Goal: Task Accomplishment & Management: Manage account settings

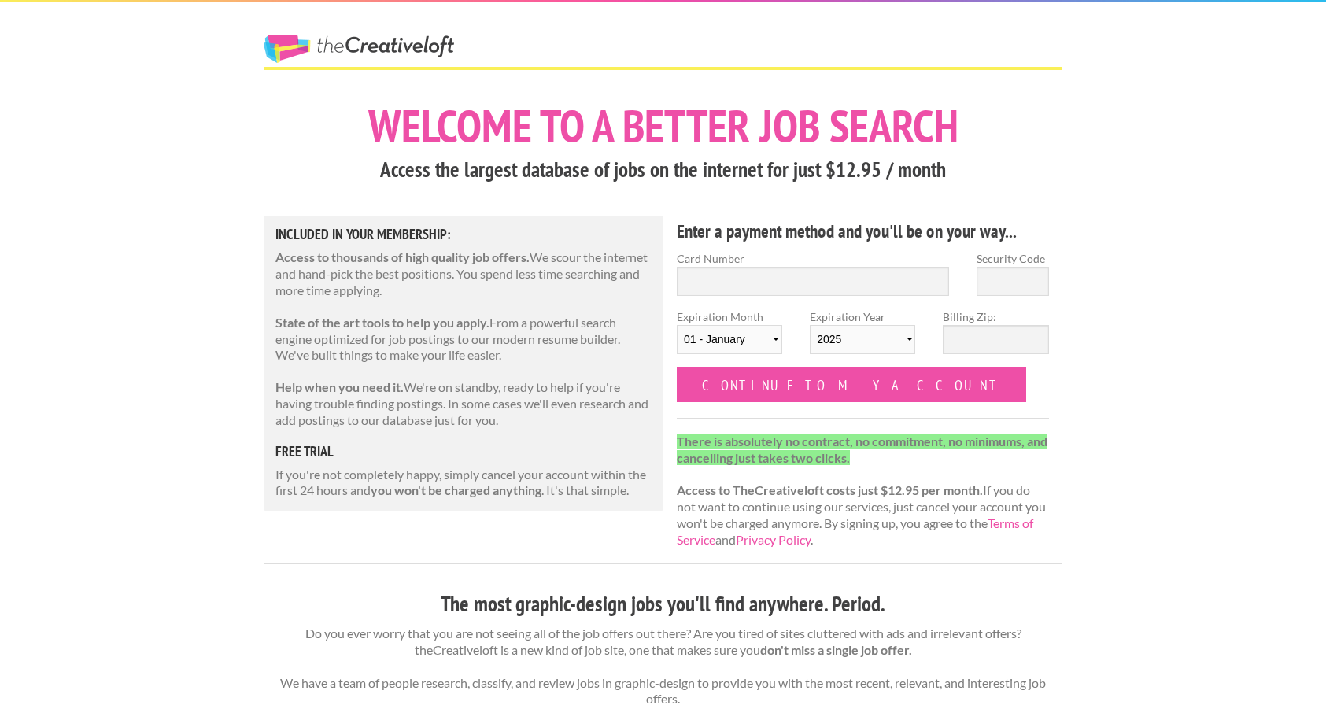
type input "341166541041007"
type input "9579"
select select "03"
select select "2029"
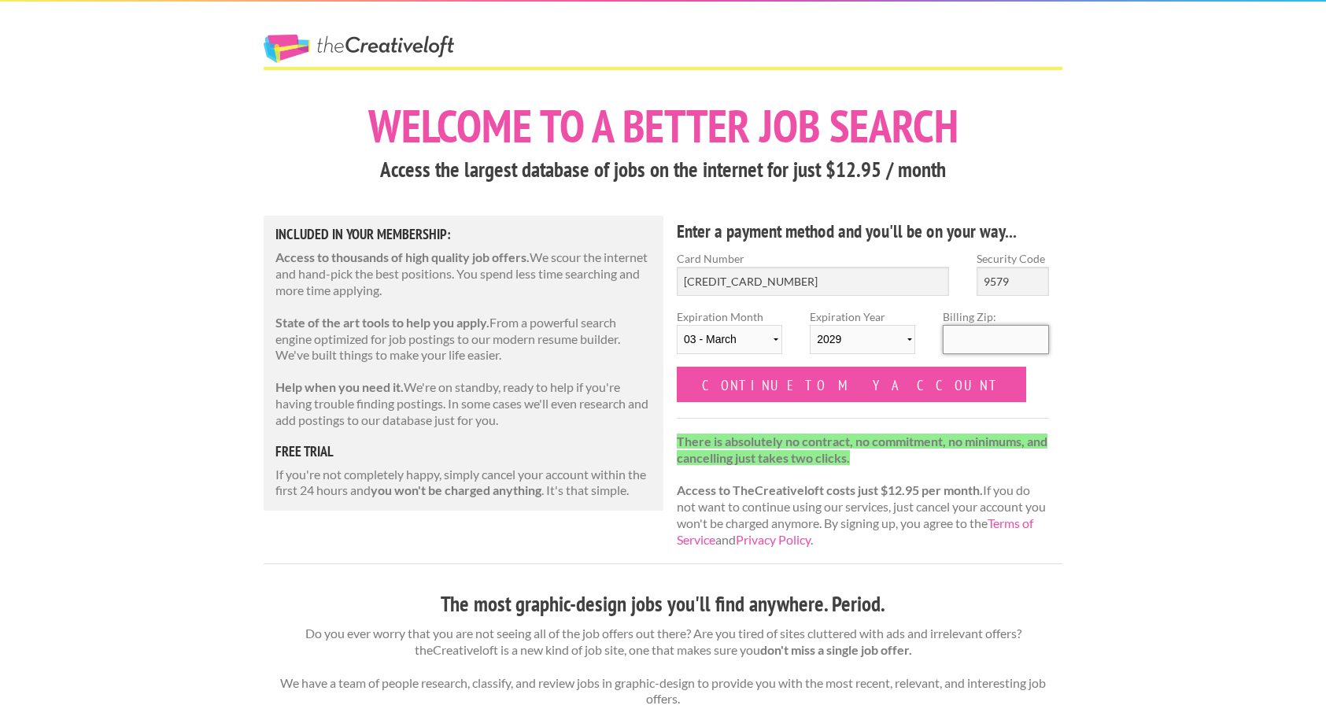
click at [993, 339] on input "Billing Zip:" at bounding box center [995, 339] width 105 height 29
type input "45217"
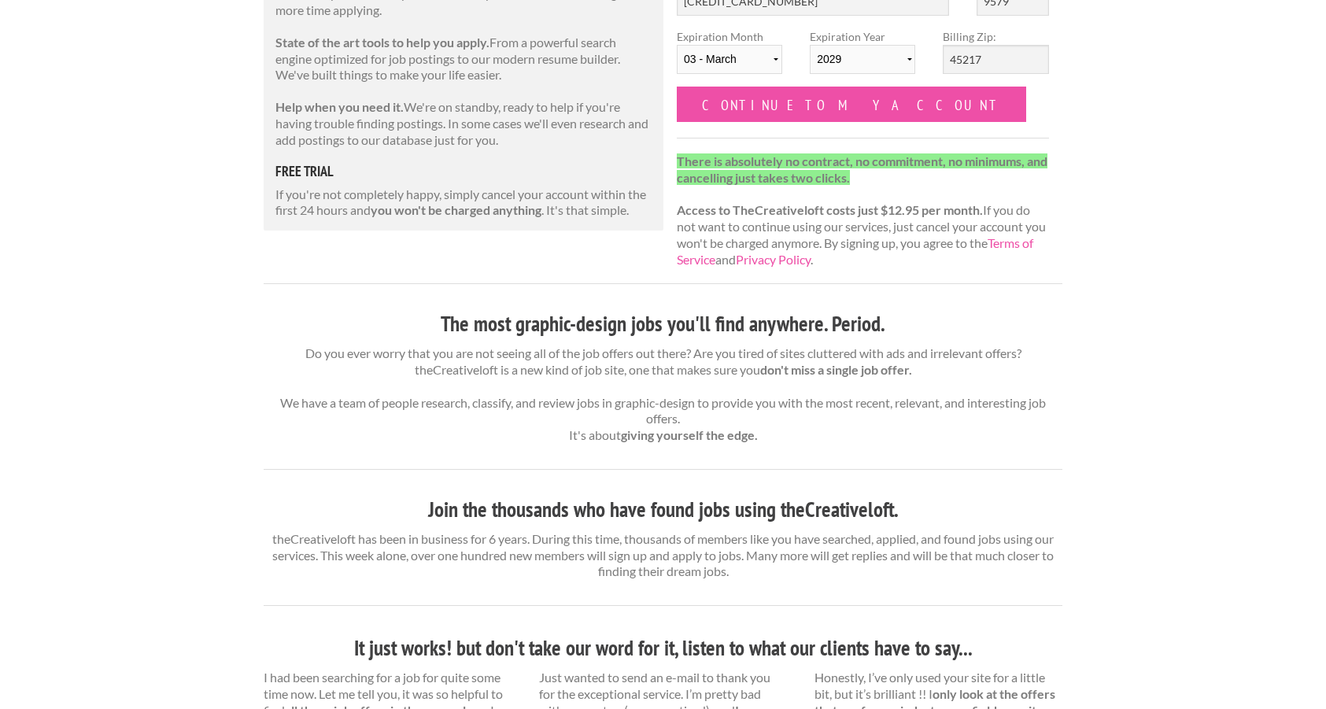
scroll to position [231, 0]
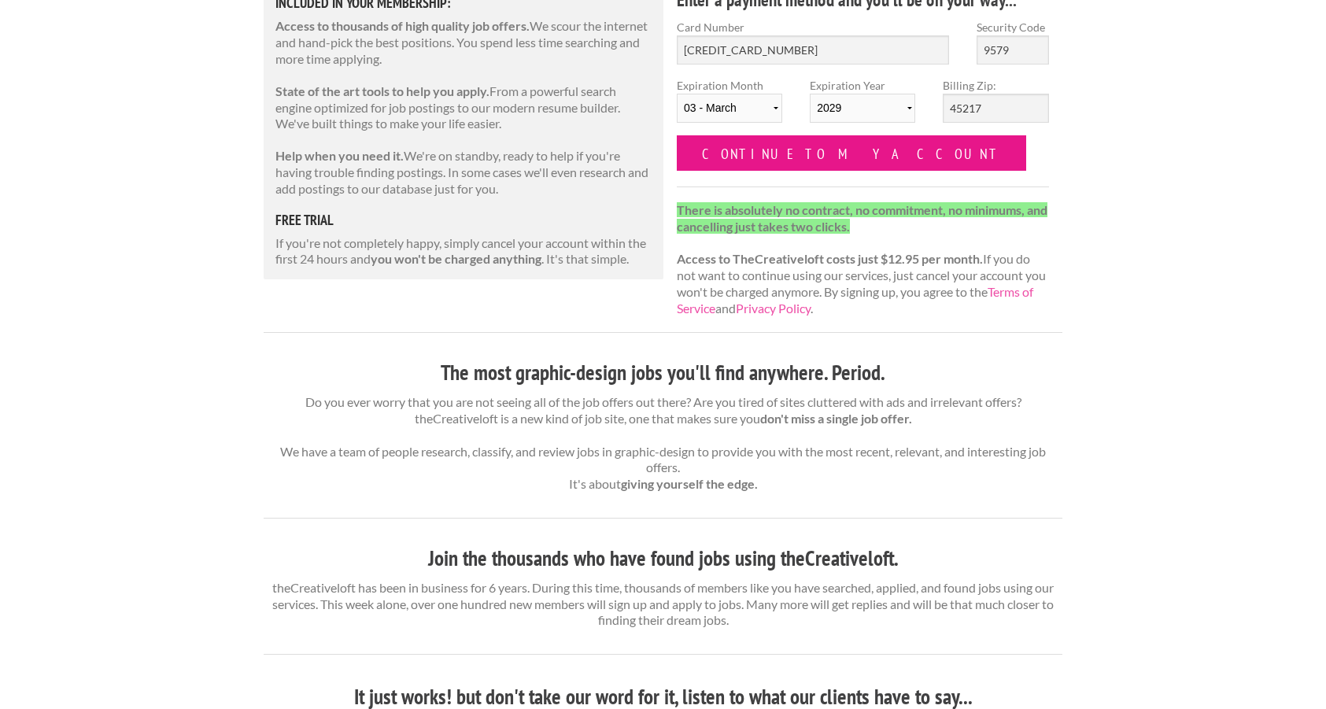
click at [840, 150] on input "Continue to my account" at bounding box center [851, 152] width 349 height 35
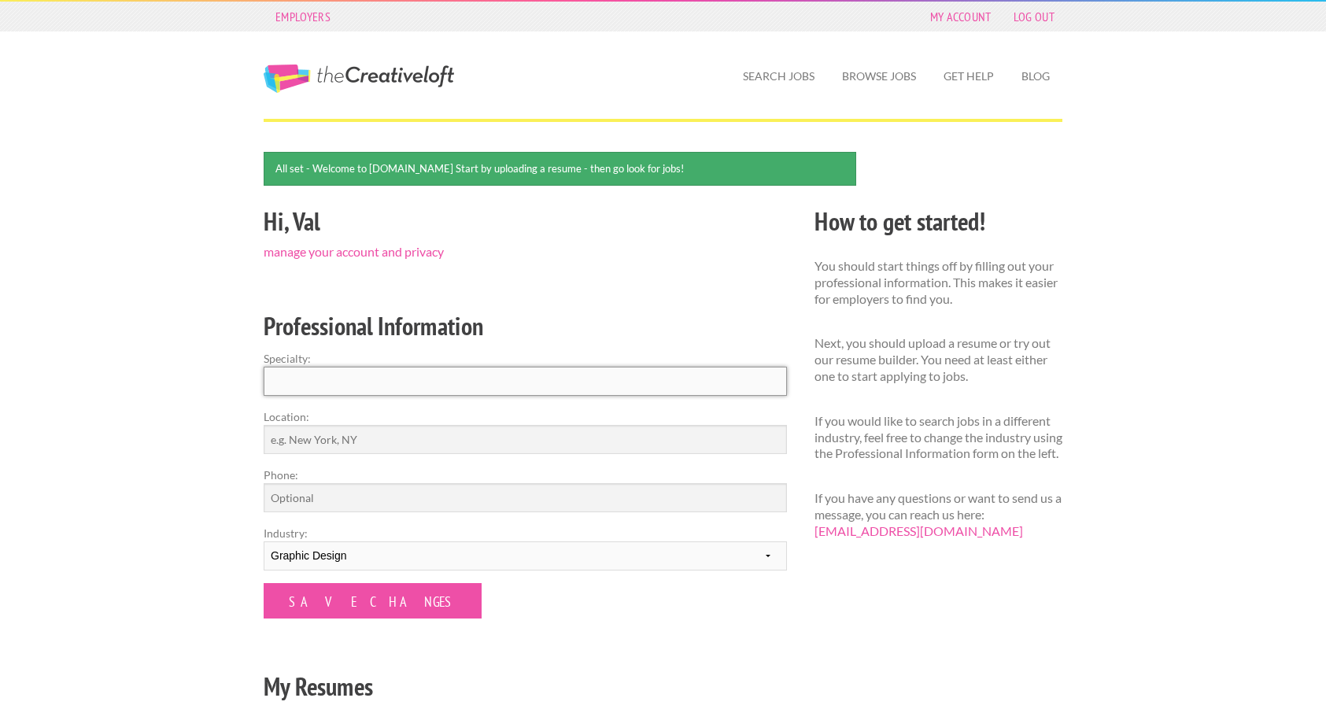
click at [540, 381] on input "Specialty:" at bounding box center [525, 381] width 523 height 29
type input "Graphic Design"
click at [468, 445] on input "Location:" at bounding box center [525, 439] width 523 height 29
type input "[GEOGRAPHIC_DATA], [GEOGRAPHIC_DATA]"
click at [436, 495] on input "Phone:" at bounding box center [525, 497] width 523 height 29
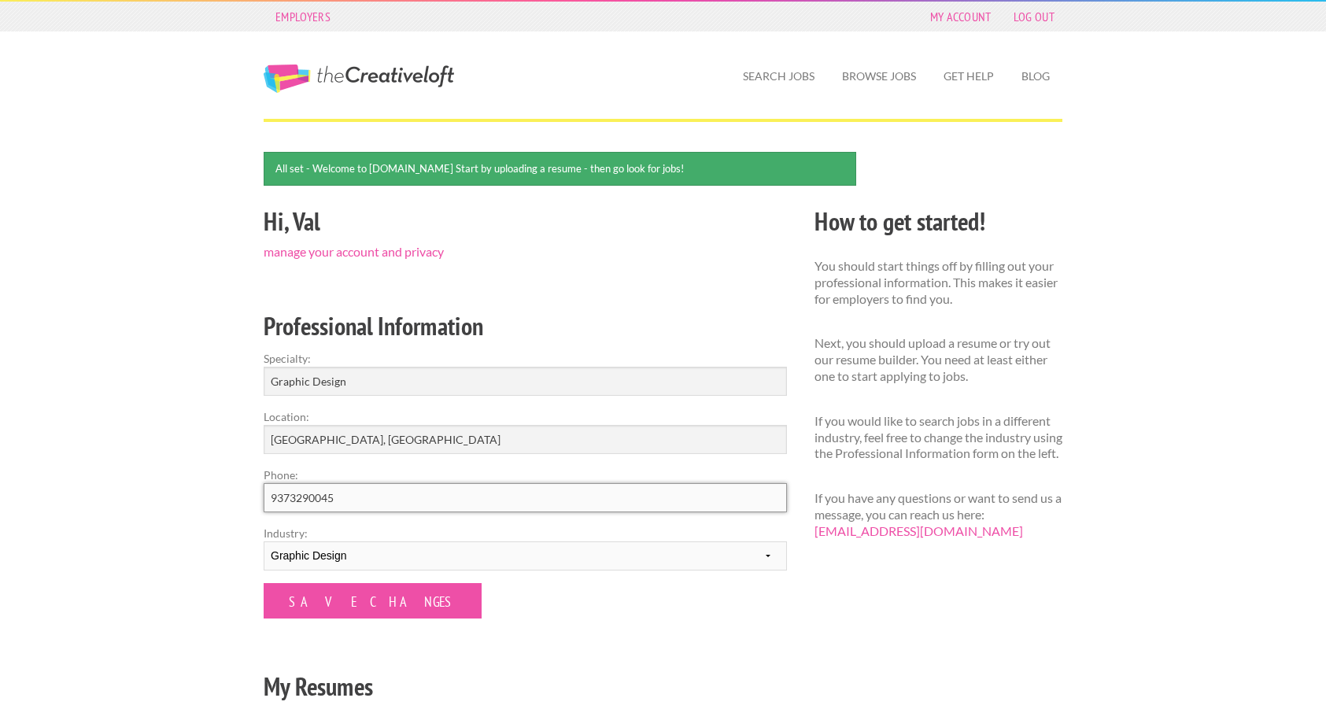
type input "9373290045"
click at [490, 646] on div "Hi, Val manage your account and privacy Professional Information Specialty: Gra…" at bounding box center [525, 469] width 551 height 537
click at [350, 596] on input "Save Changes" at bounding box center [373, 600] width 218 height 35
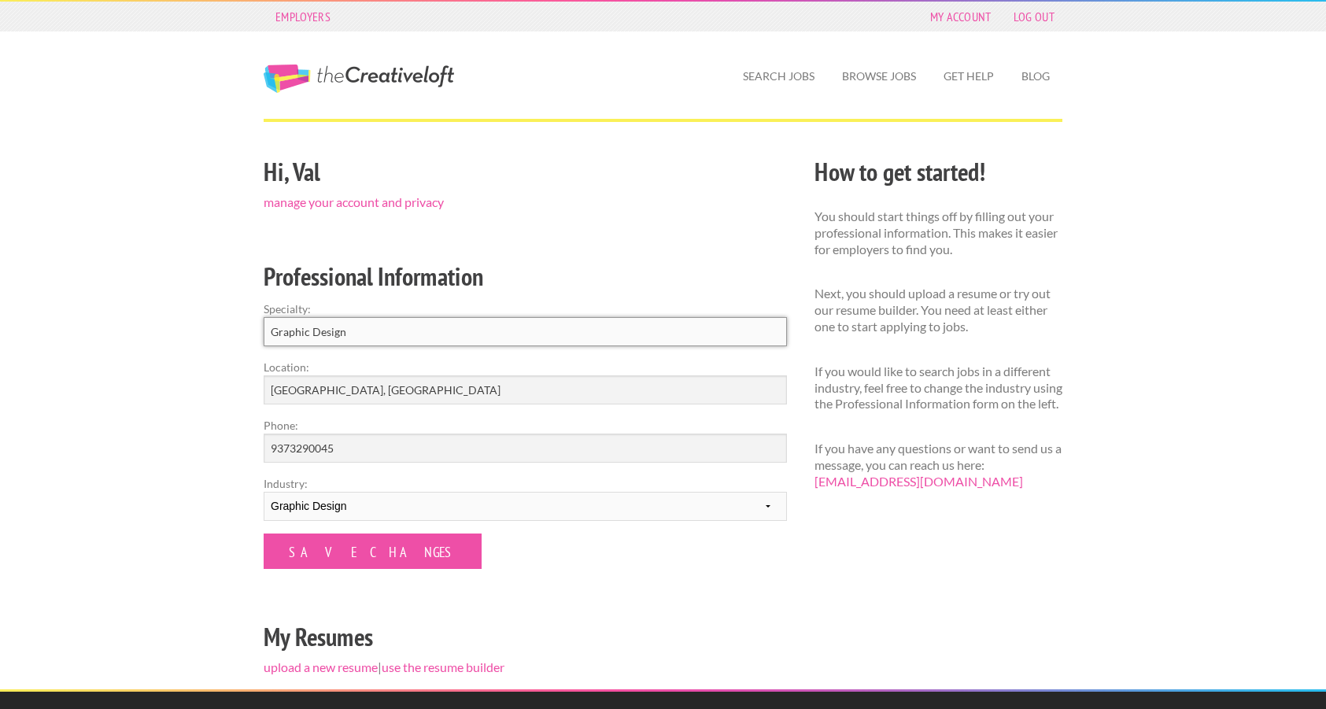
click at [364, 325] on input "Graphic Design" at bounding box center [525, 331] width 523 height 29
click at [361, 336] on input "Graphic Design" at bounding box center [525, 331] width 523 height 29
click at [450, 334] on input "Graphic Design" at bounding box center [525, 331] width 523 height 29
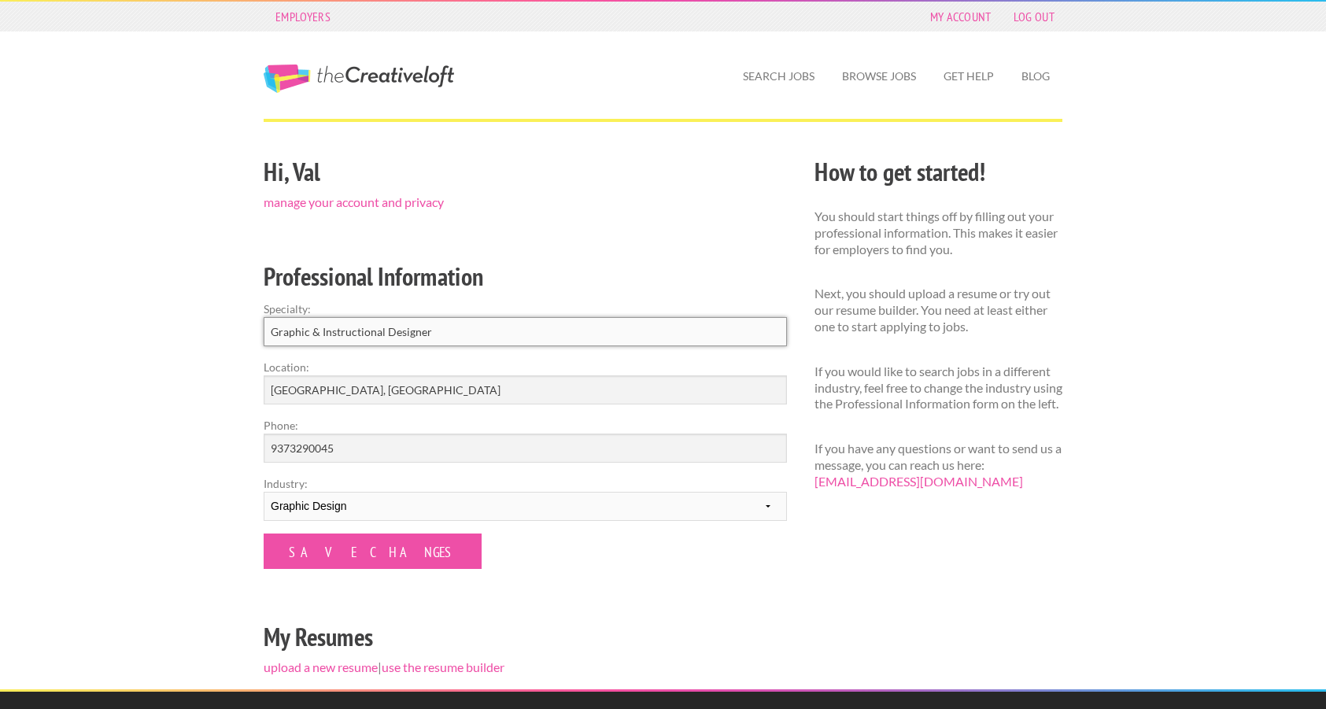
type input "Graphic & Instructional Designer"
click at [586, 253] on div "Hi, Val manage your account and privacy Professional Information Specialty: Gra…" at bounding box center [525, 420] width 551 height 537
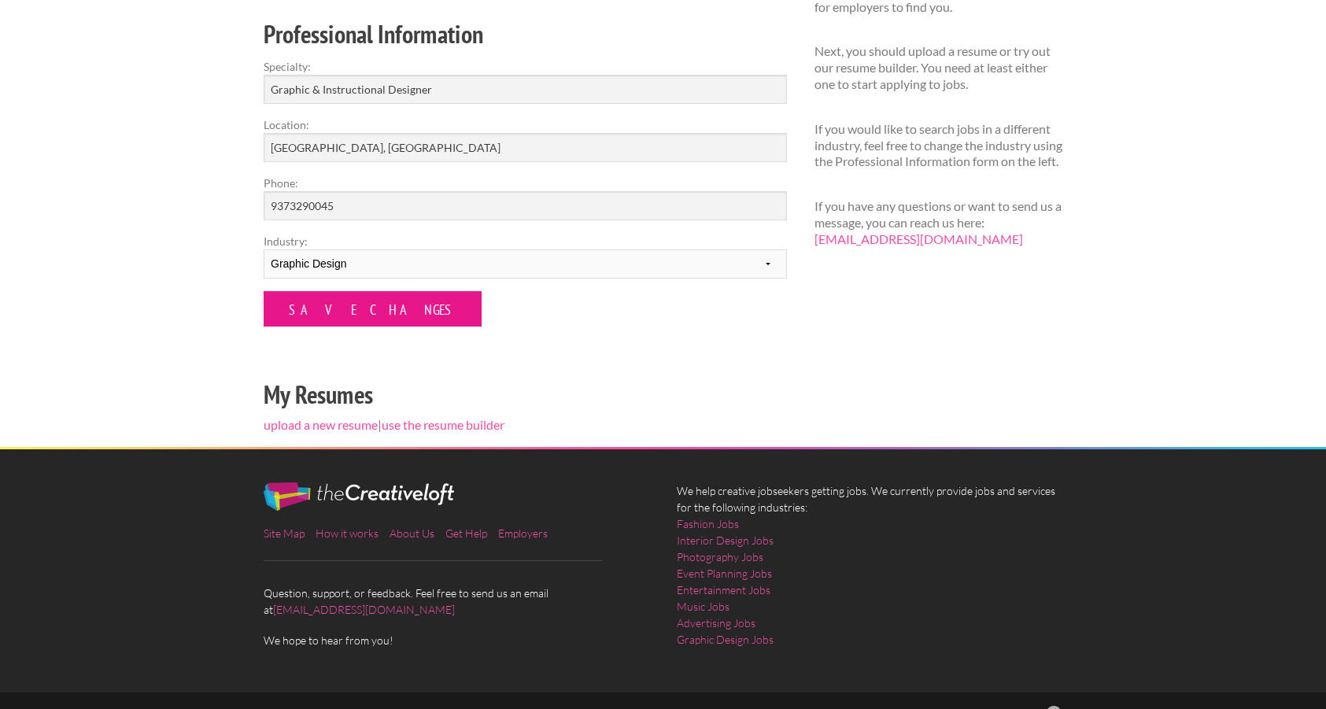
scroll to position [243, 0]
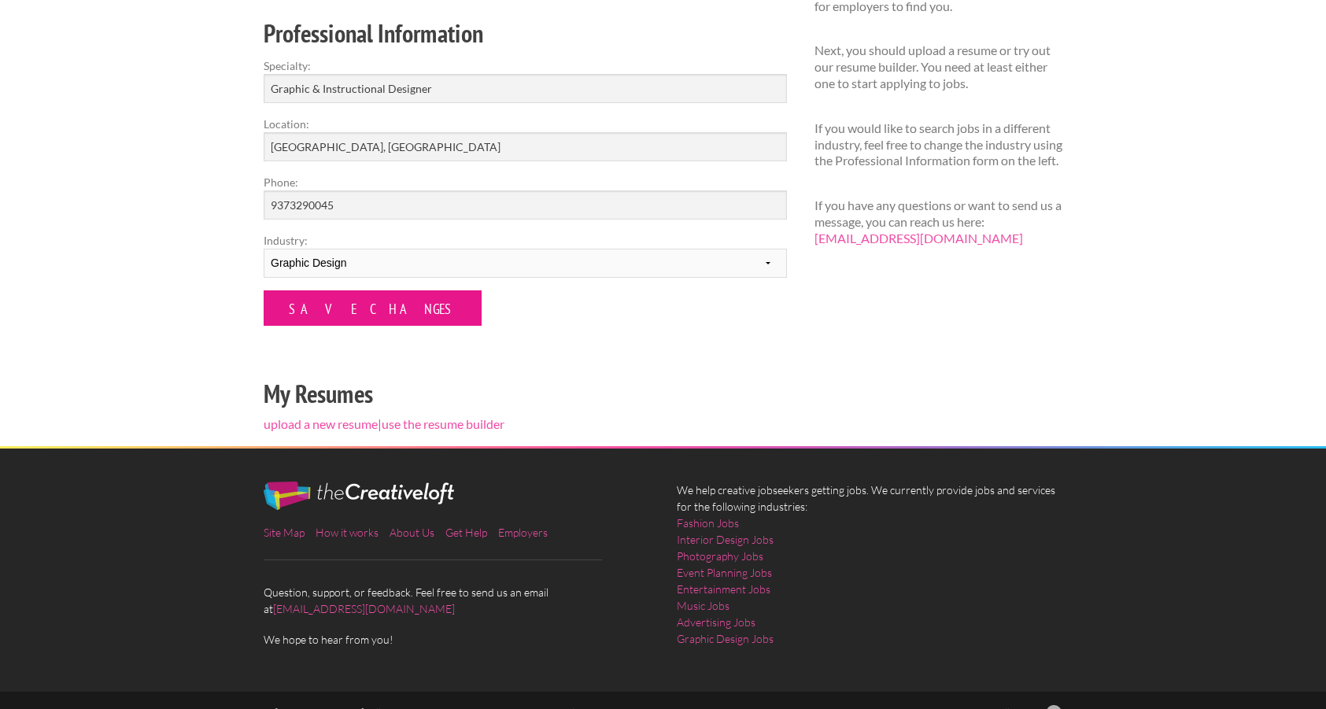
click at [319, 315] on input "Save Changes" at bounding box center [373, 307] width 218 height 35
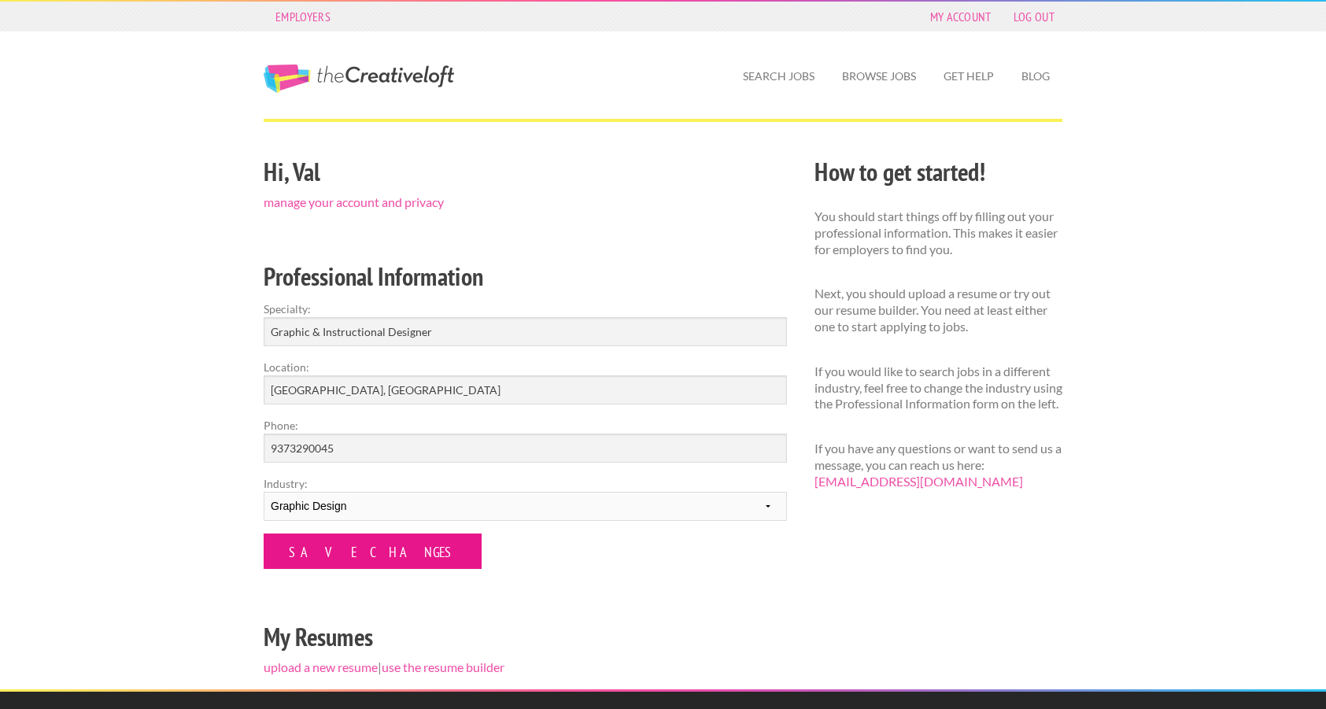
click at [326, 567] on input "Save Changes" at bounding box center [373, 551] width 218 height 35
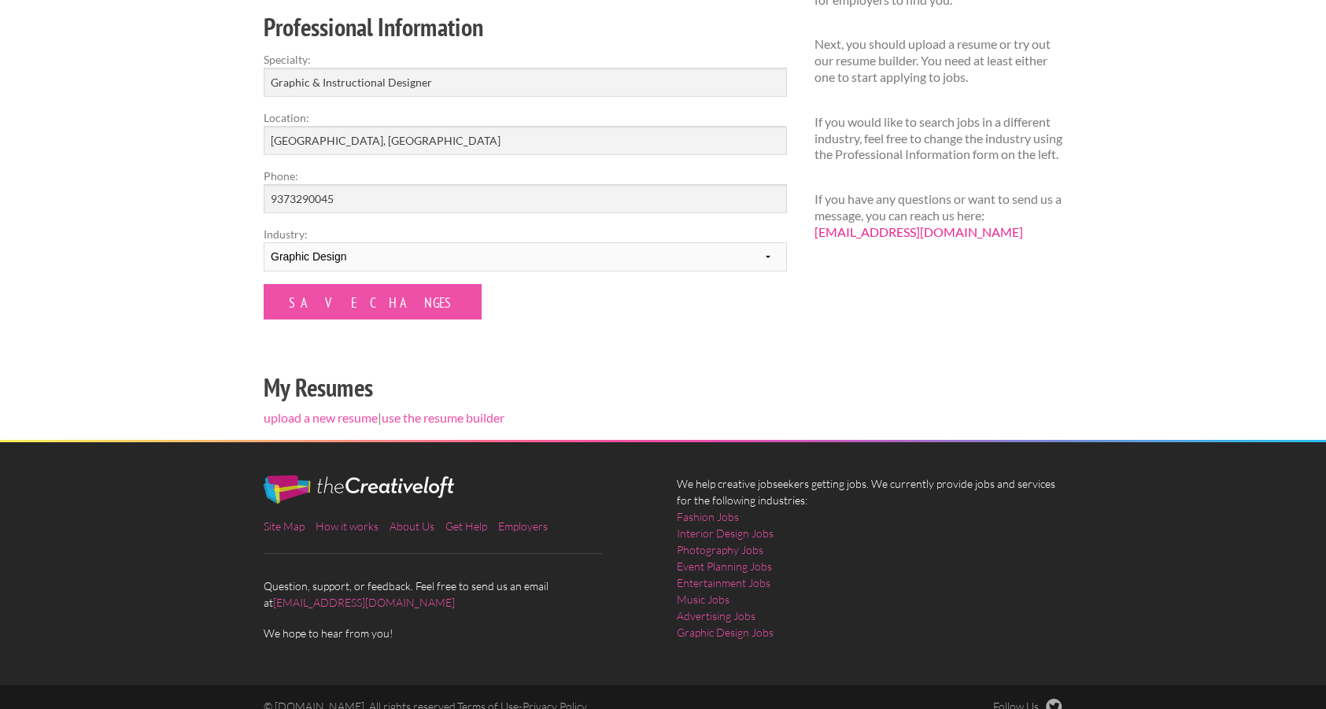
scroll to position [264, 0]
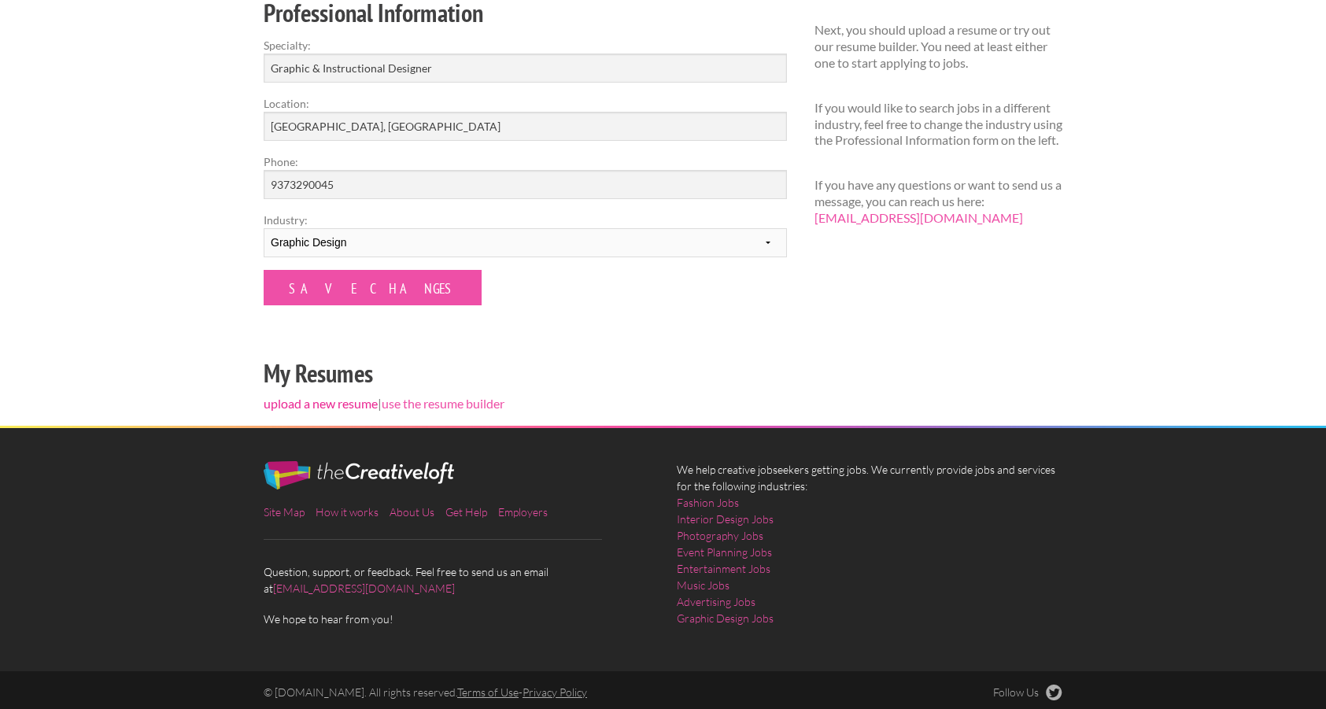
click at [355, 407] on link "upload a new resume" at bounding box center [321, 403] width 114 height 15
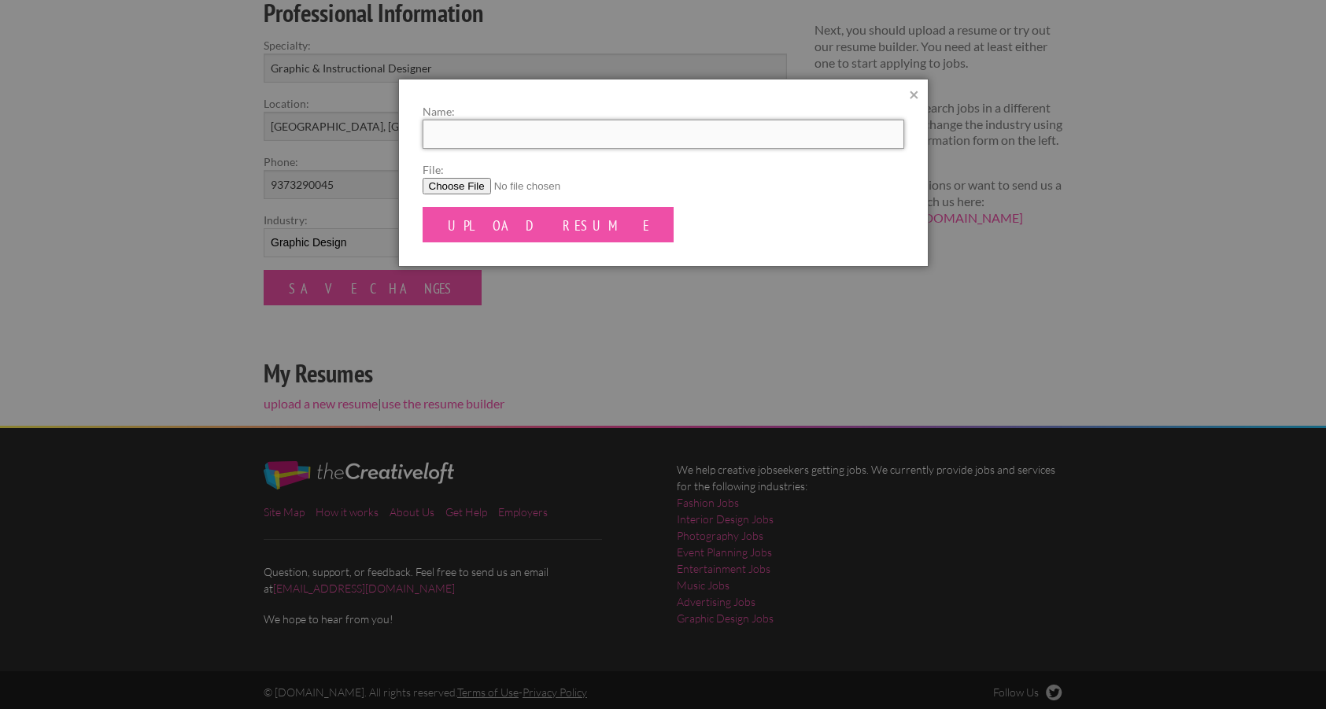
click at [523, 137] on input "Name:" at bounding box center [664, 134] width 482 height 29
type input "Val Ryan"
click at [483, 181] on input "File:" at bounding box center [664, 186] width 482 height 17
type input "C:\fakepath\Val Ryan.pdf"
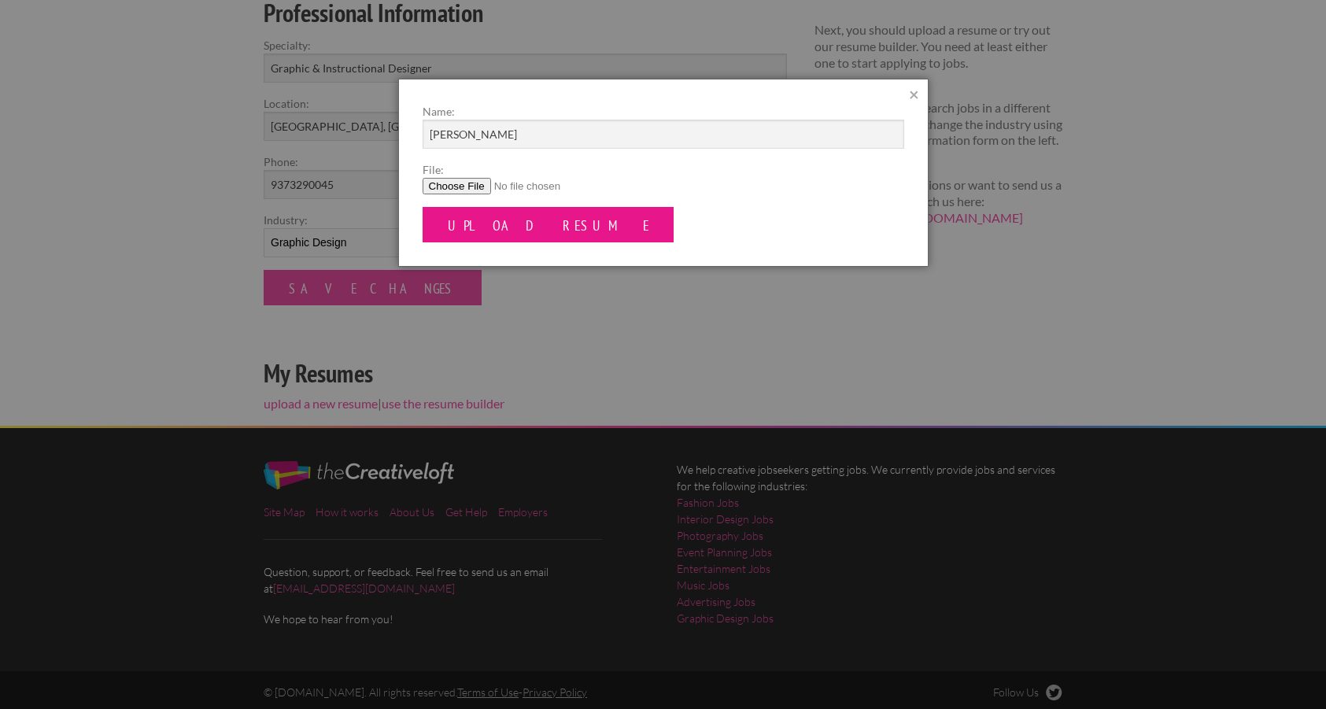
click at [480, 216] on input "Upload Resume" at bounding box center [549, 224] width 252 height 35
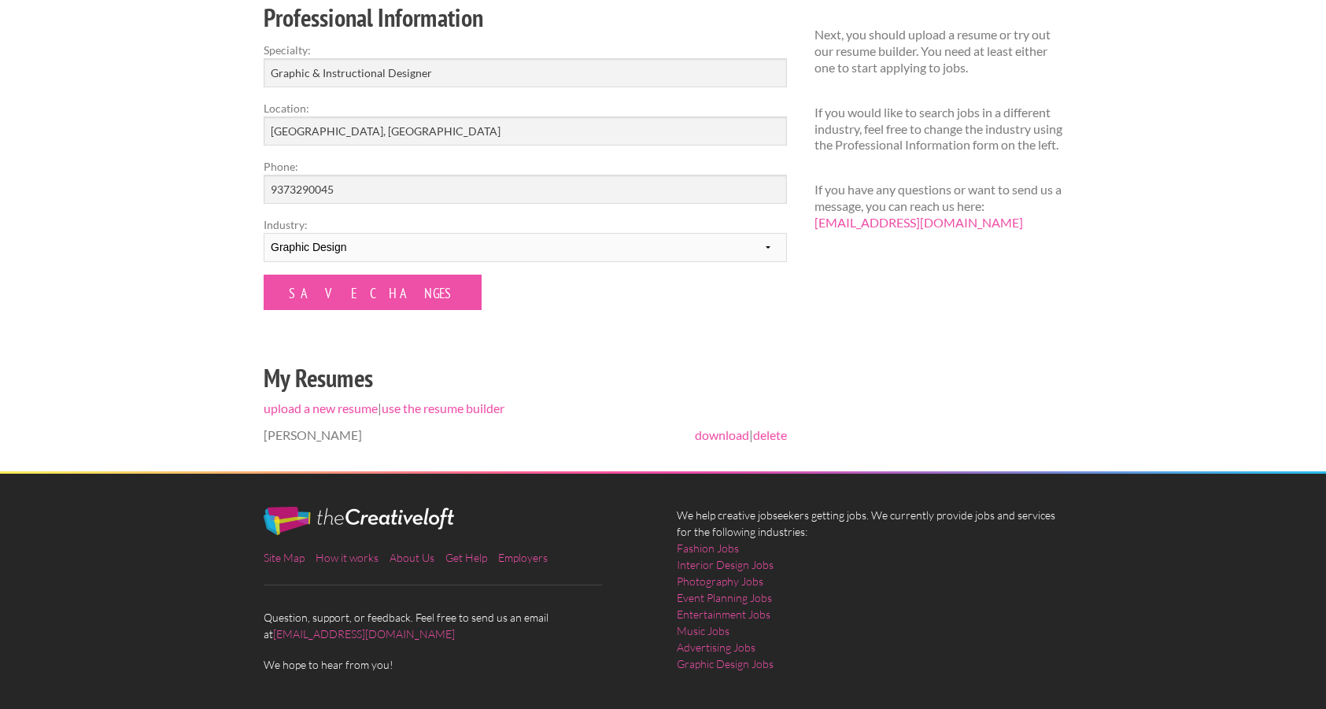
scroll to position [324, 0]
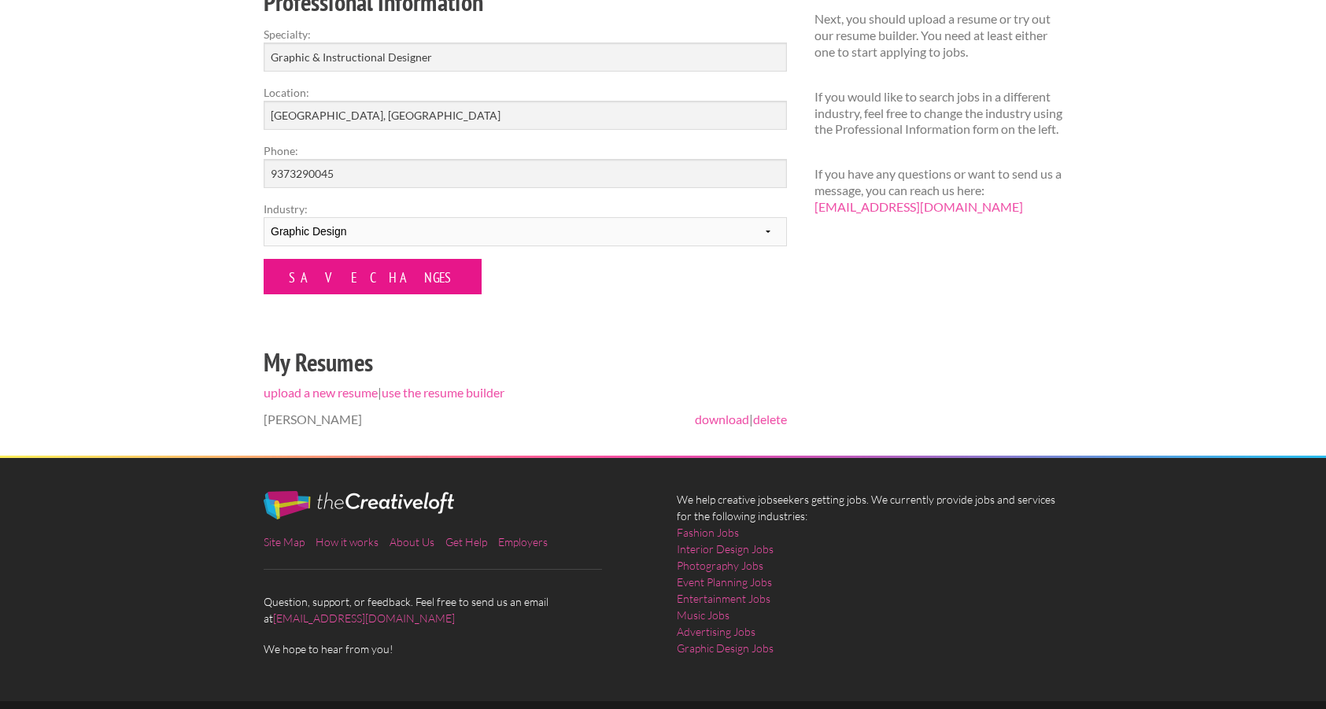
click at [322, 273] on input "Save Changes" at bounding box center [373, 276] width 218 height 35
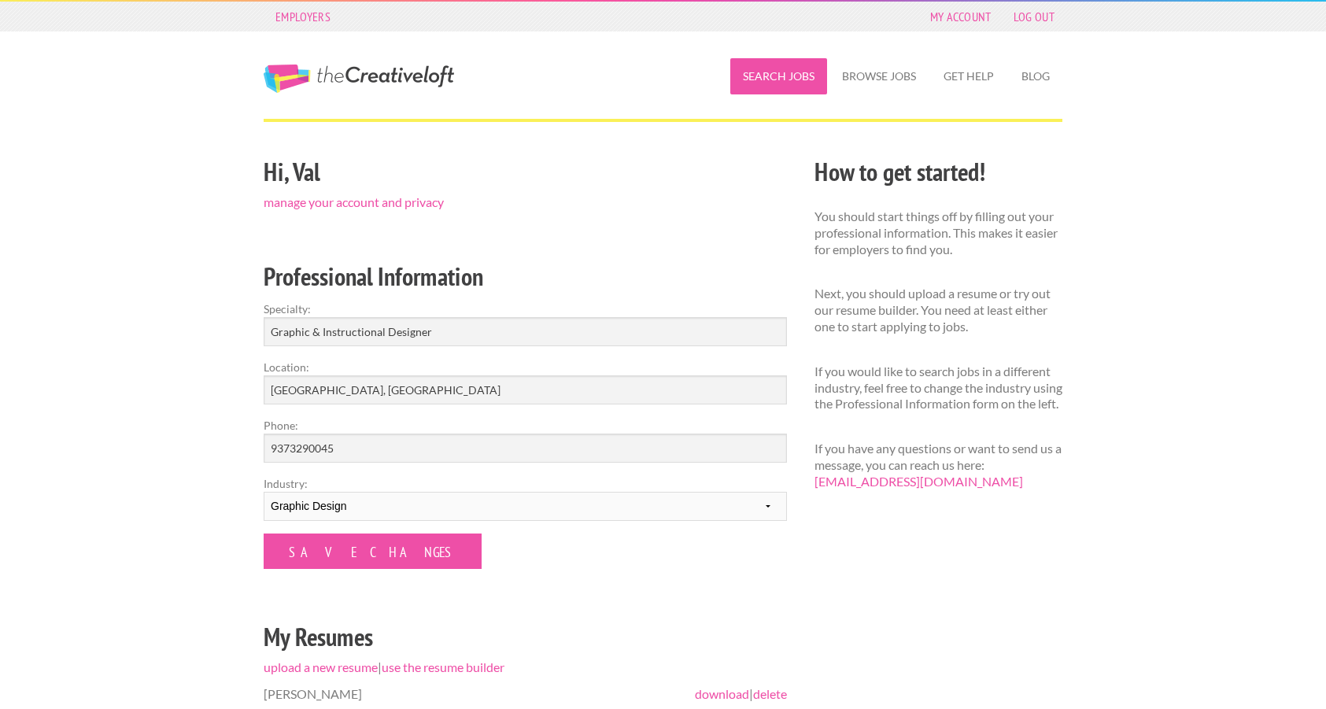
click at [780, 84] on link "Search Jobs" at bounding box center [778, 76] width 97 height 36
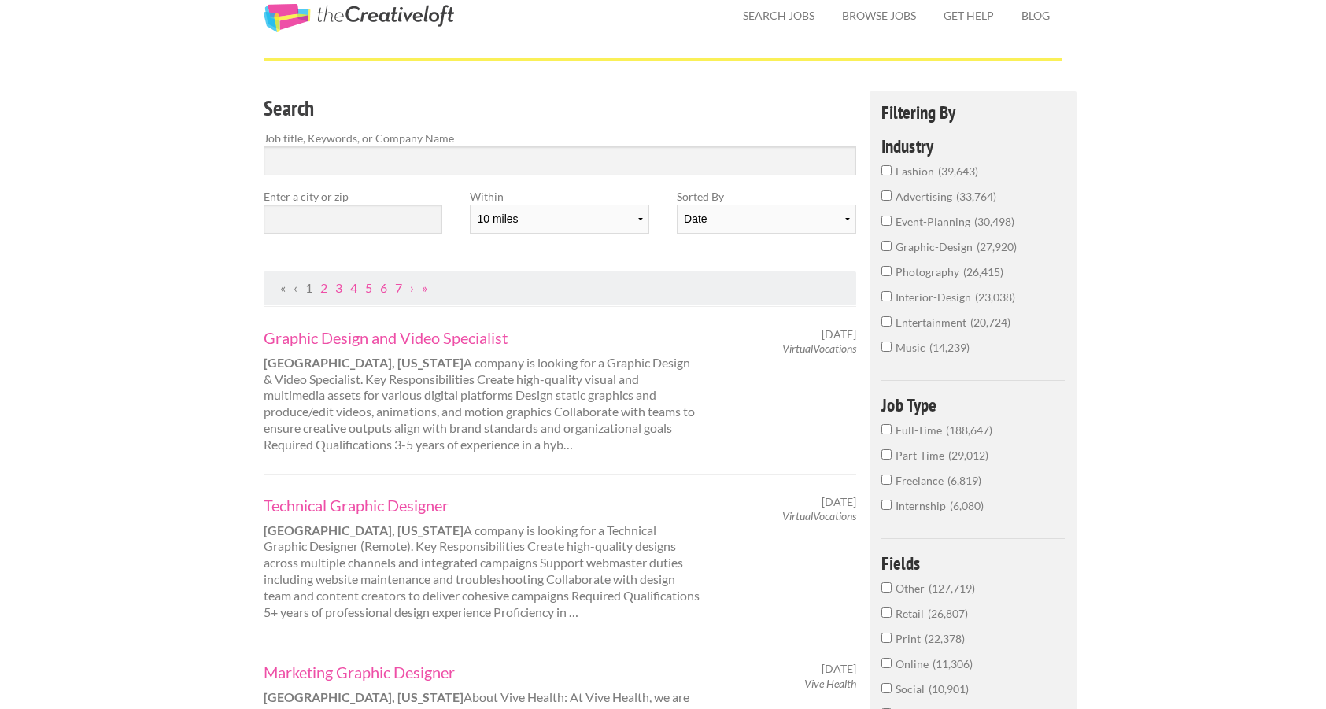
scroll to position [62, 0]
click at [418, 220] on input "text" at bounding box center [353, 217] width 179 height 29
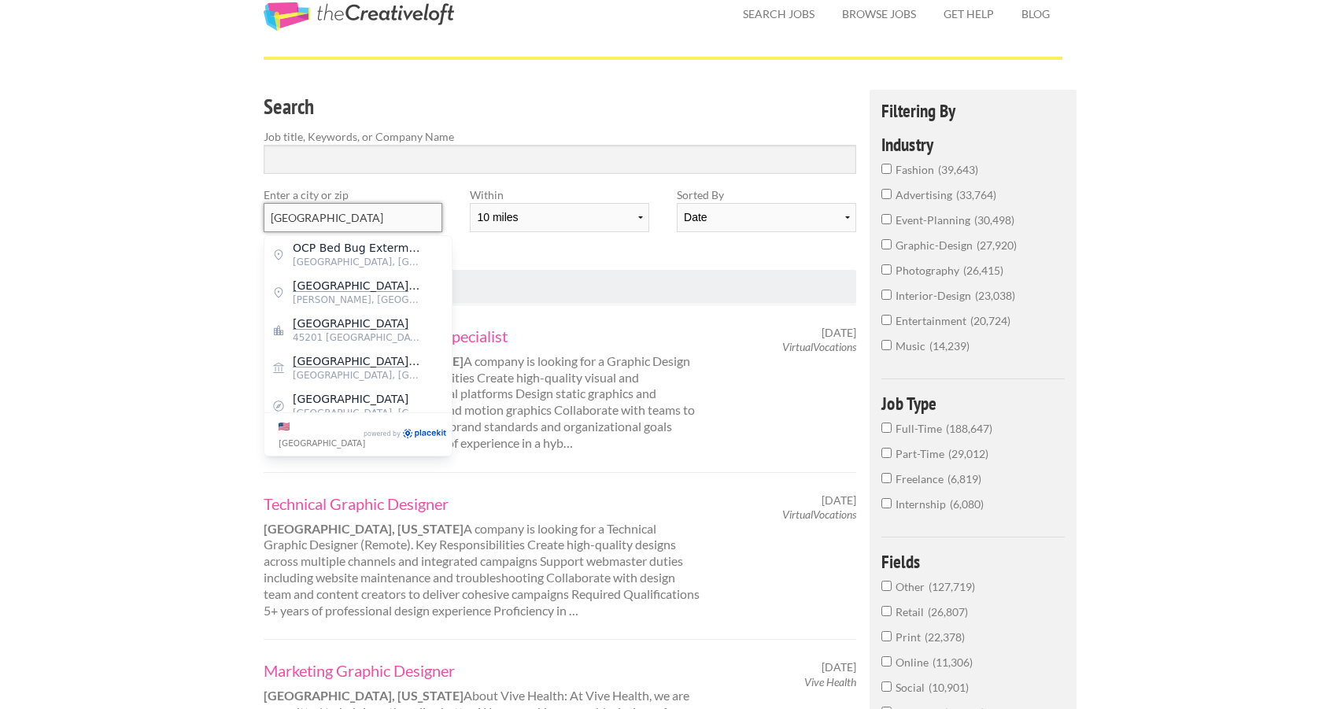
click at [390, 220] on input "Cincinnati" at bounding box center [353, 217] width 179 height 29
type input "45217"
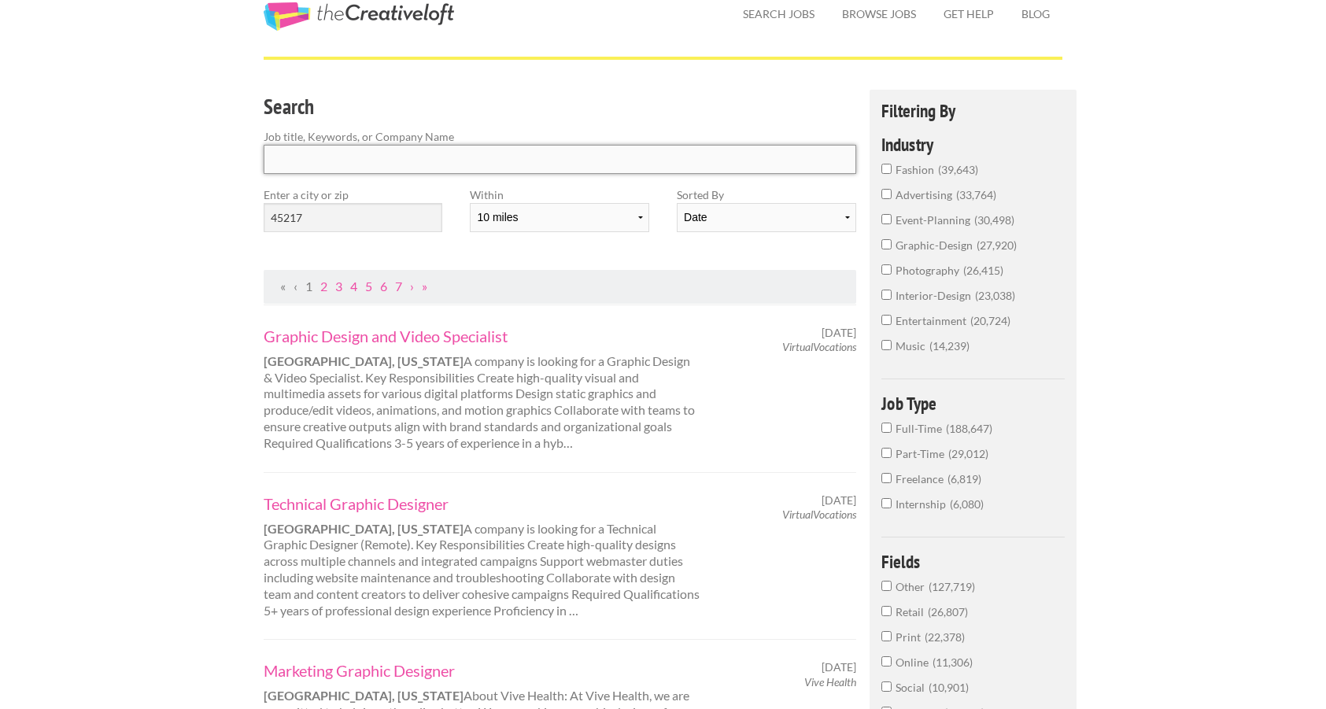
click at [319, 166] on input "Search" at bounding box center [560, 159] width 593 height 29
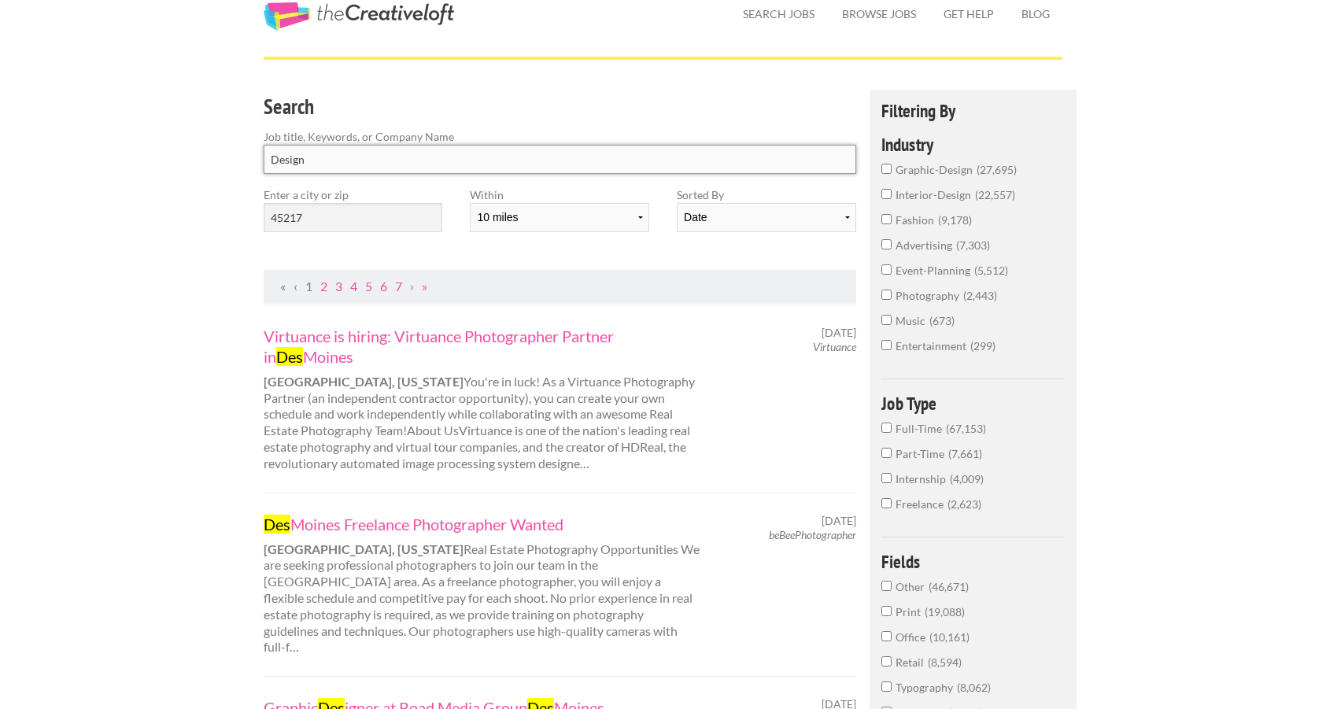
click button "submit" at bounding box center [0, 0] width 0 height 0
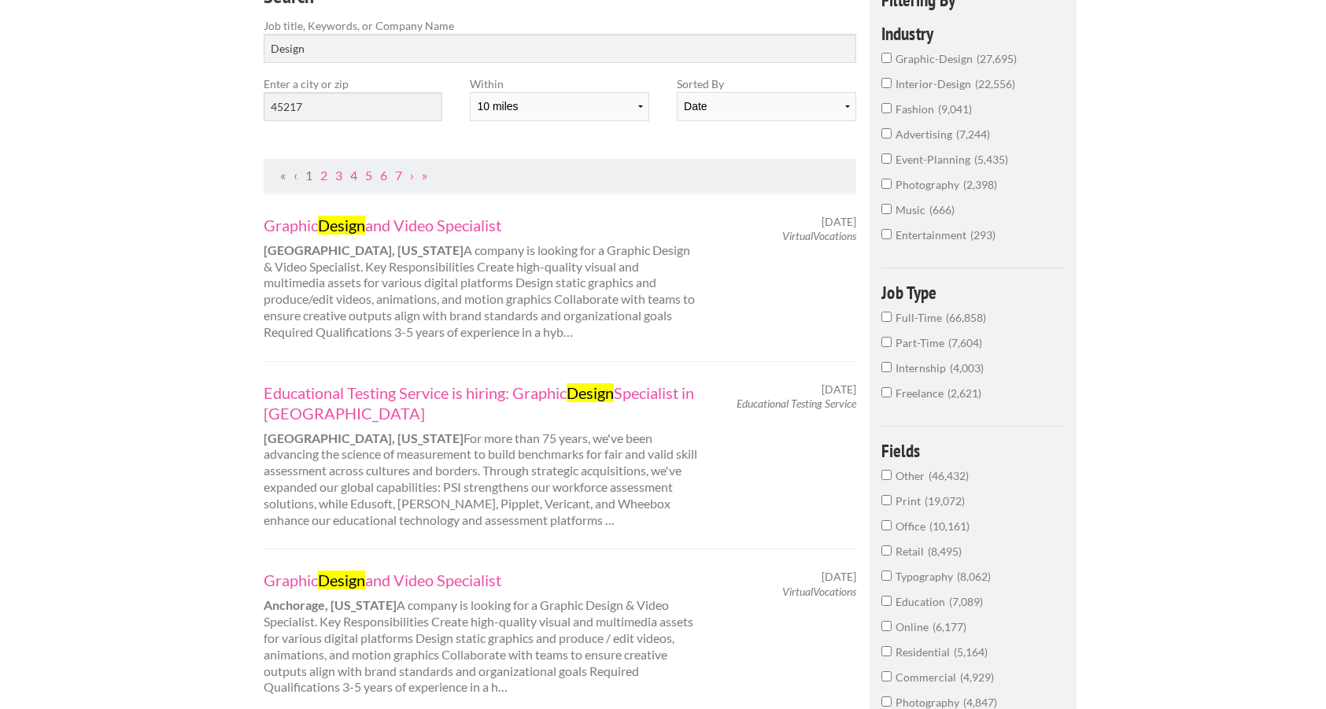
scroll to position [118, 0]
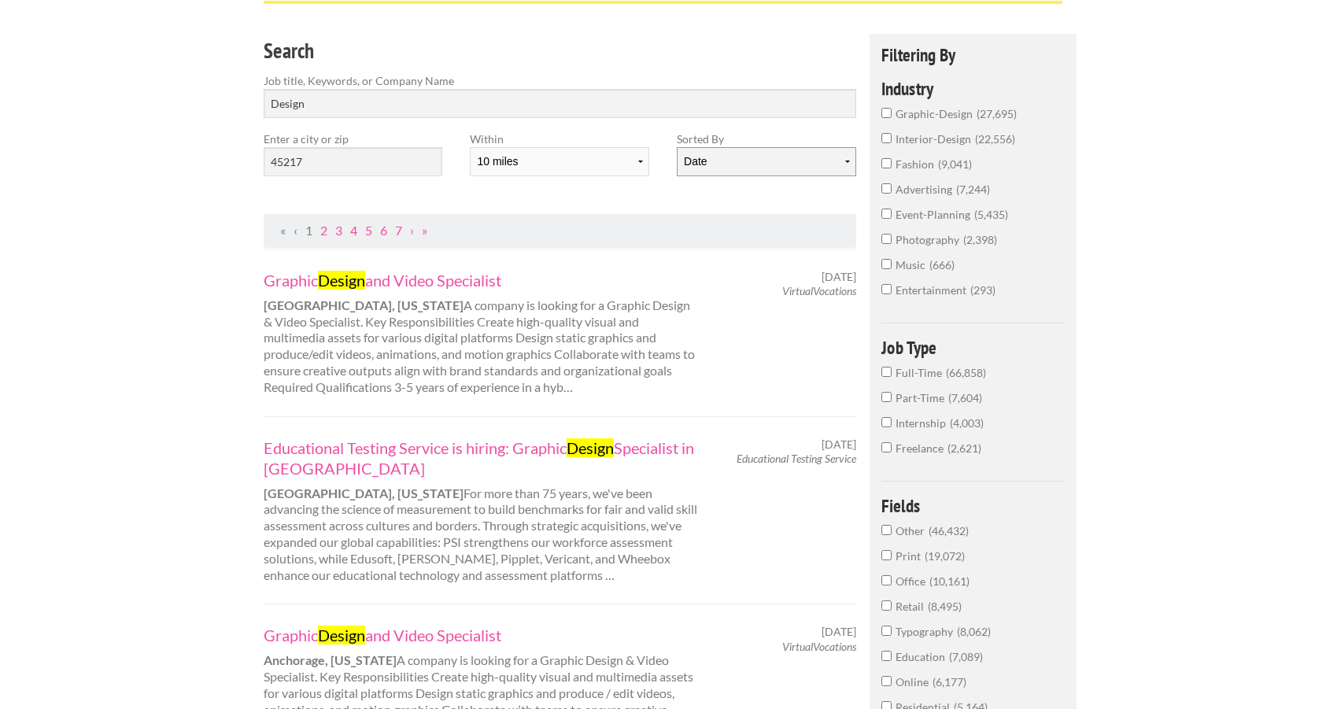
click at [704, 157] on select "Date Relevance" at bounding box center [766, 161] width 179 height 29
click at [677, 147] on select "Date Relevance" at bounding box center [766, 161] width 179 height 29
click at [466, 95] on input "Design" at bounding box center [560, 103] width 593 height 29
click at [464, 102] on input "Design" at bounding box center [560, 103] width 593 height 29
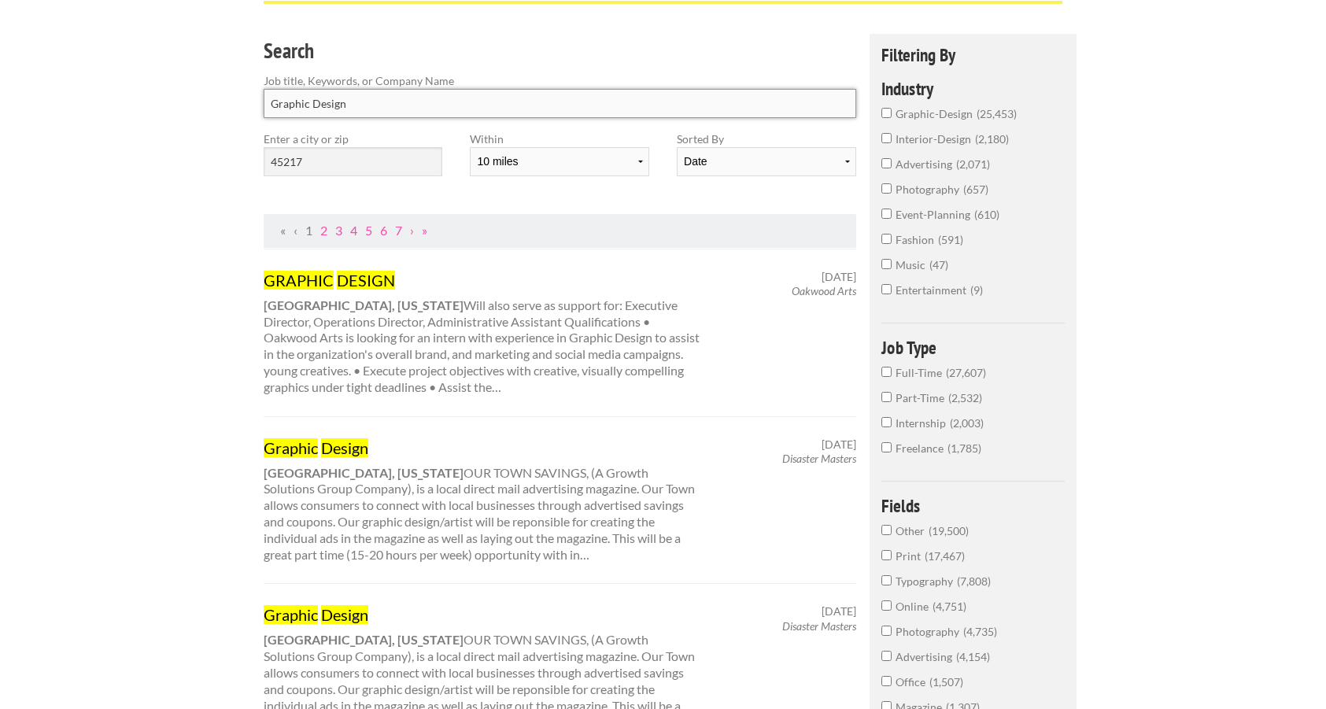
type input "Graphic Design"
click button "submit" at bounding box center [0, 0] width 0 height 0
click at [422, 103] on input "Graphic Design" at bounding box center [560, 103] width 593 height 29
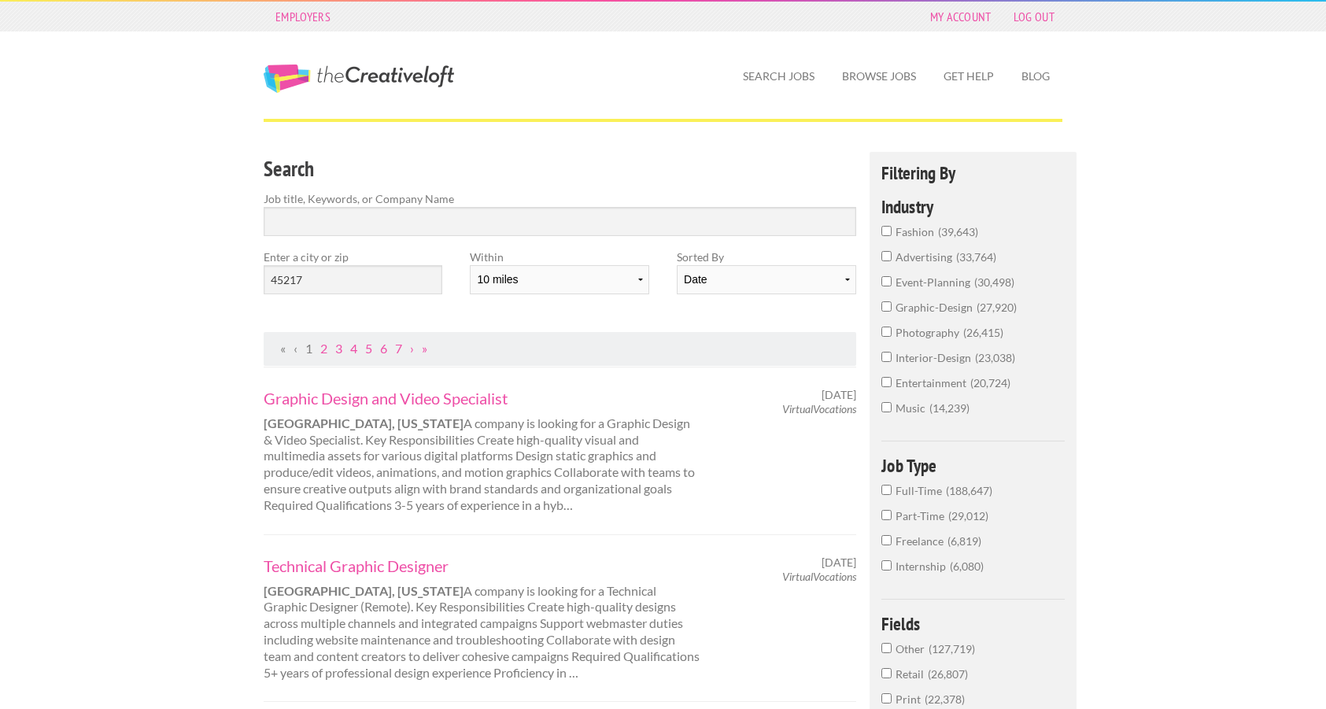
click at [386, 237] on div "Search Job title, Keywords, or Company Name" at bounding box center [560, 200] width 620 height 97
click at [385, 227] on input "Search" at bounding box center [560, 221] width 593 height 29
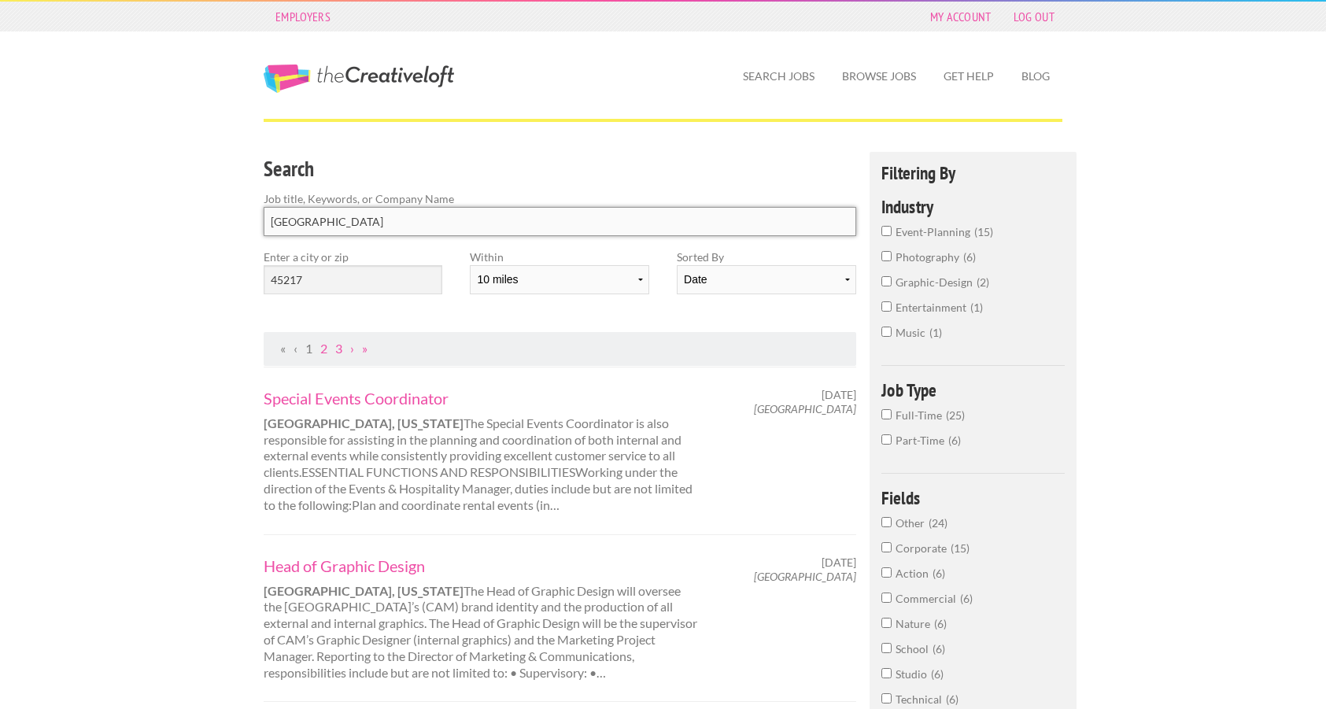
type input "Cincinnati Art Museum"
click button "submit" at bounding box center [0, 0] width 0 height 0
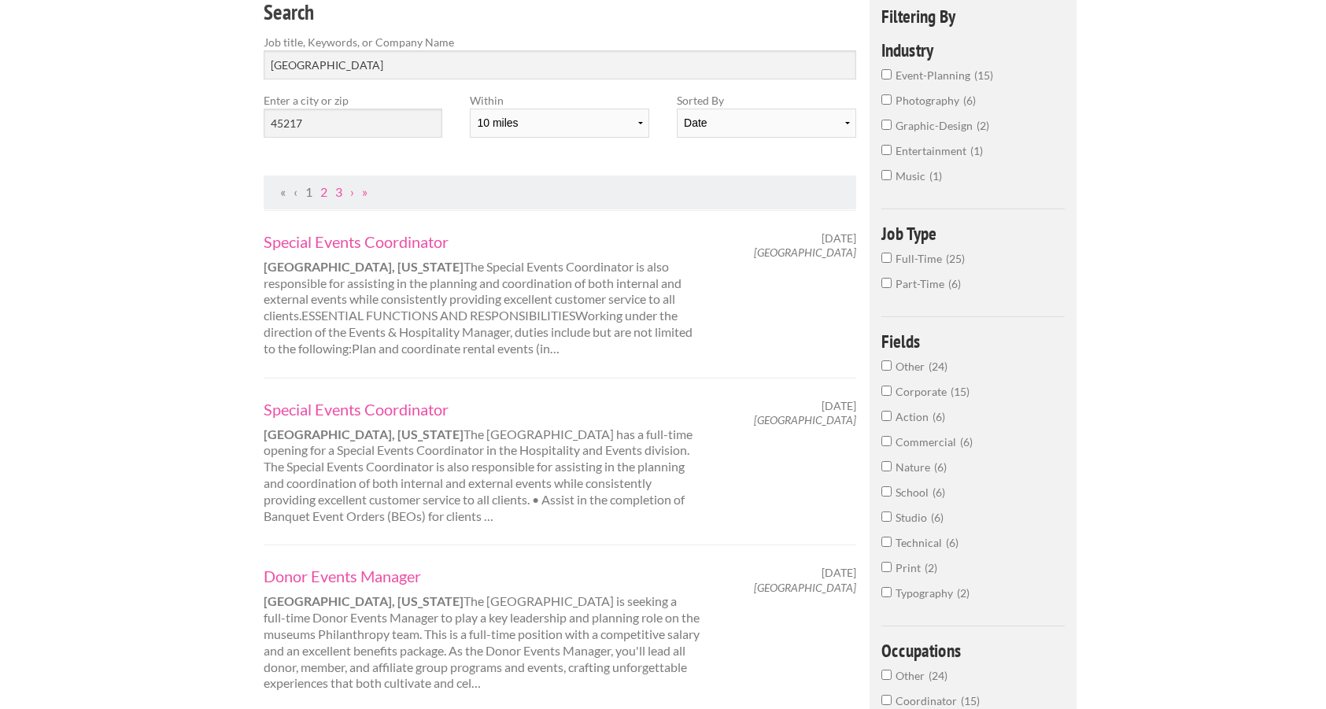
scroll to position [157, 0]
click at [884, 257] on input "Full-Time 25" at bounding box center [886, 257] width 10 height 10
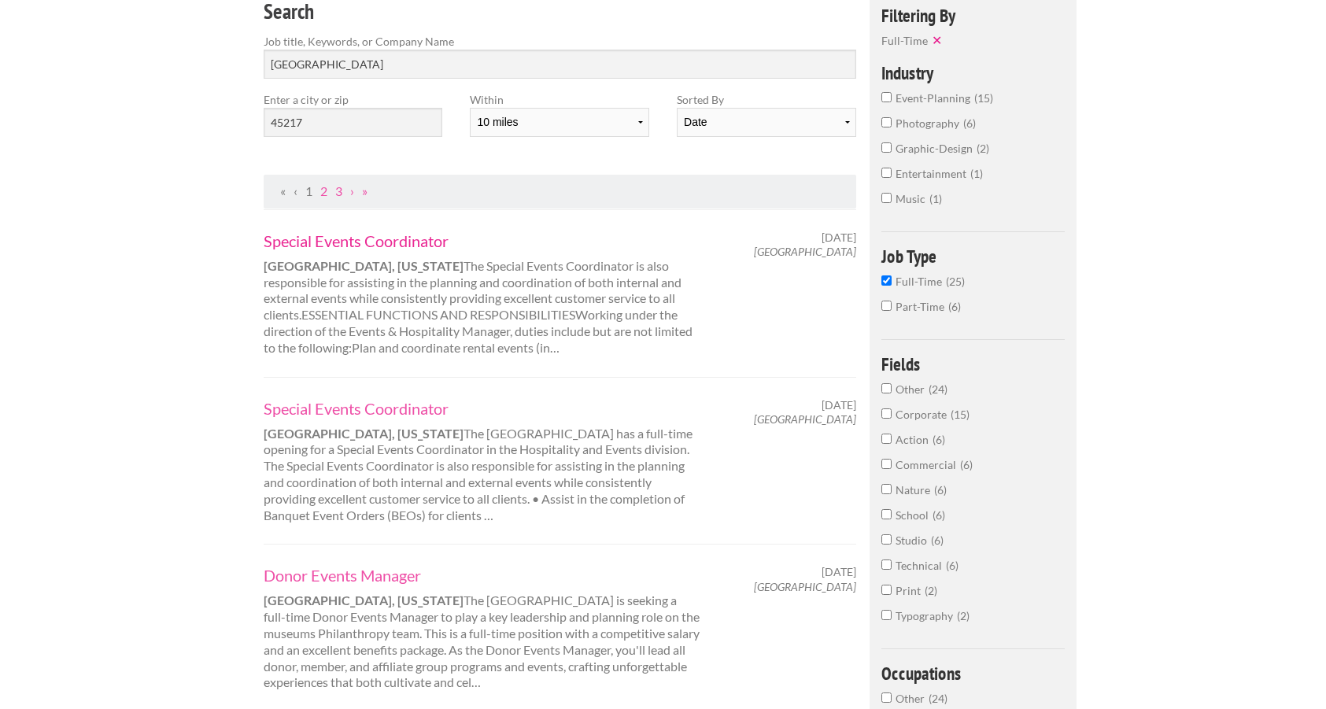
click at [428, 241] on link "Special Events Coordinator" at bounding box center [483, 241] width 438 height 20
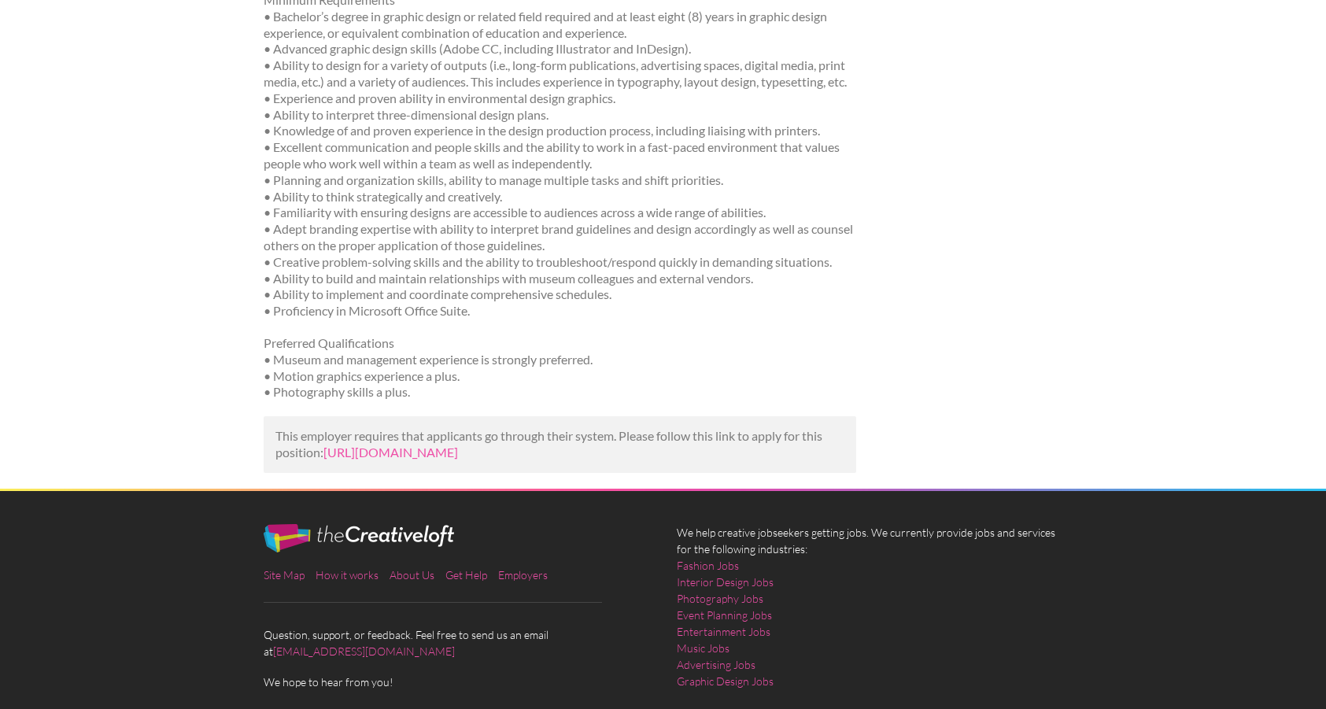
scroll to position [1015, 0]
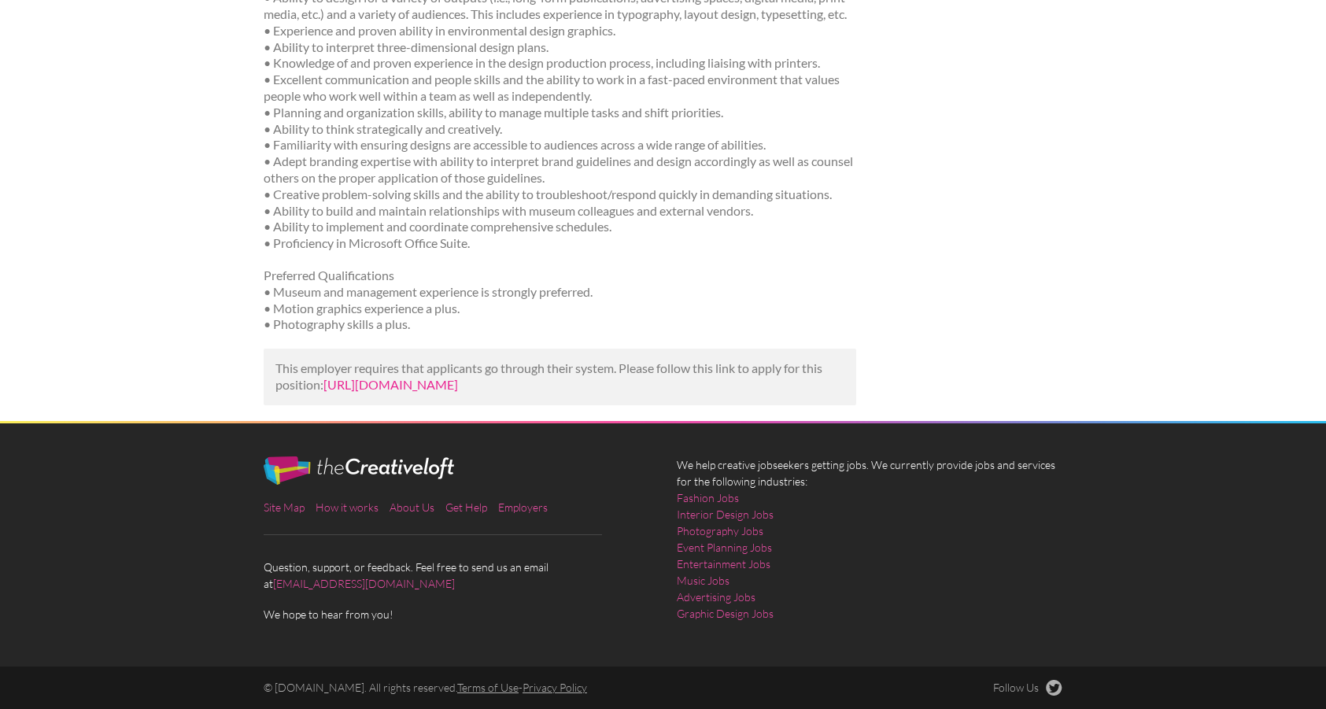
click at [458, 377] on link "[URL][DOMAIN_NAME]" at bounding box center [390, 384] width 135 height 15
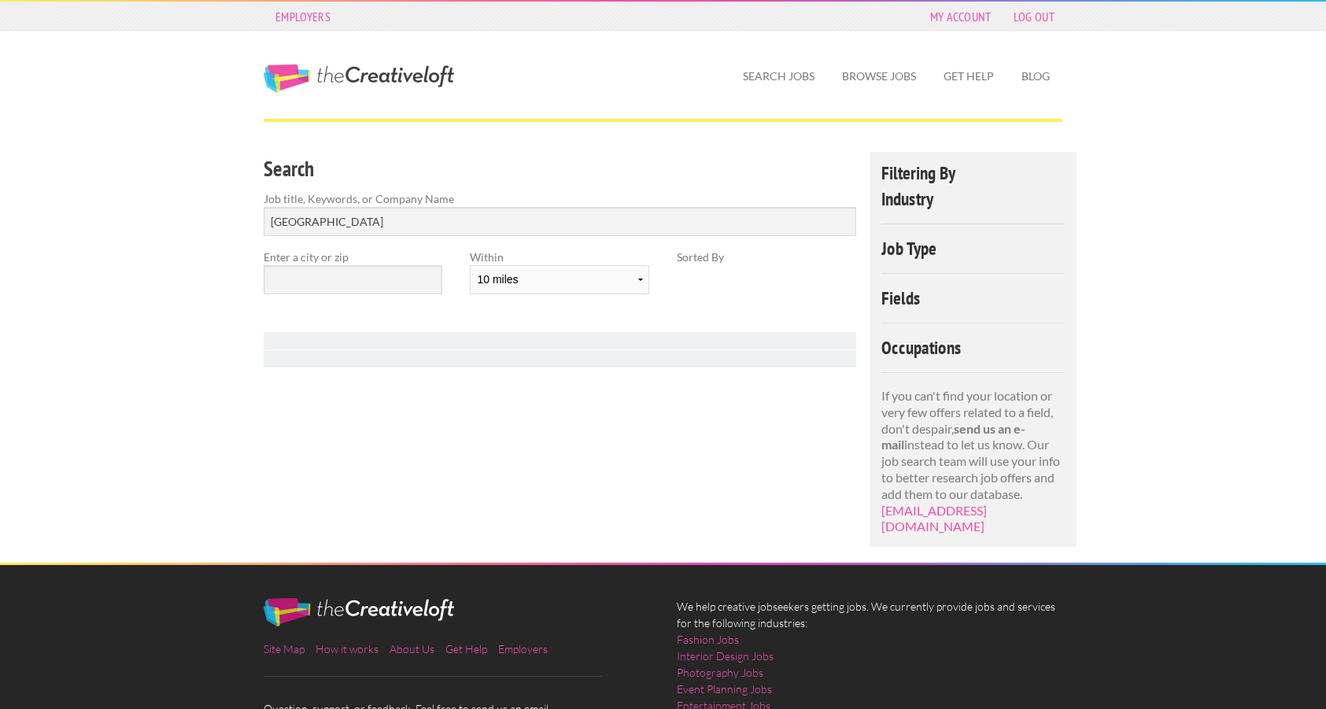
scroll to position [125, 0]
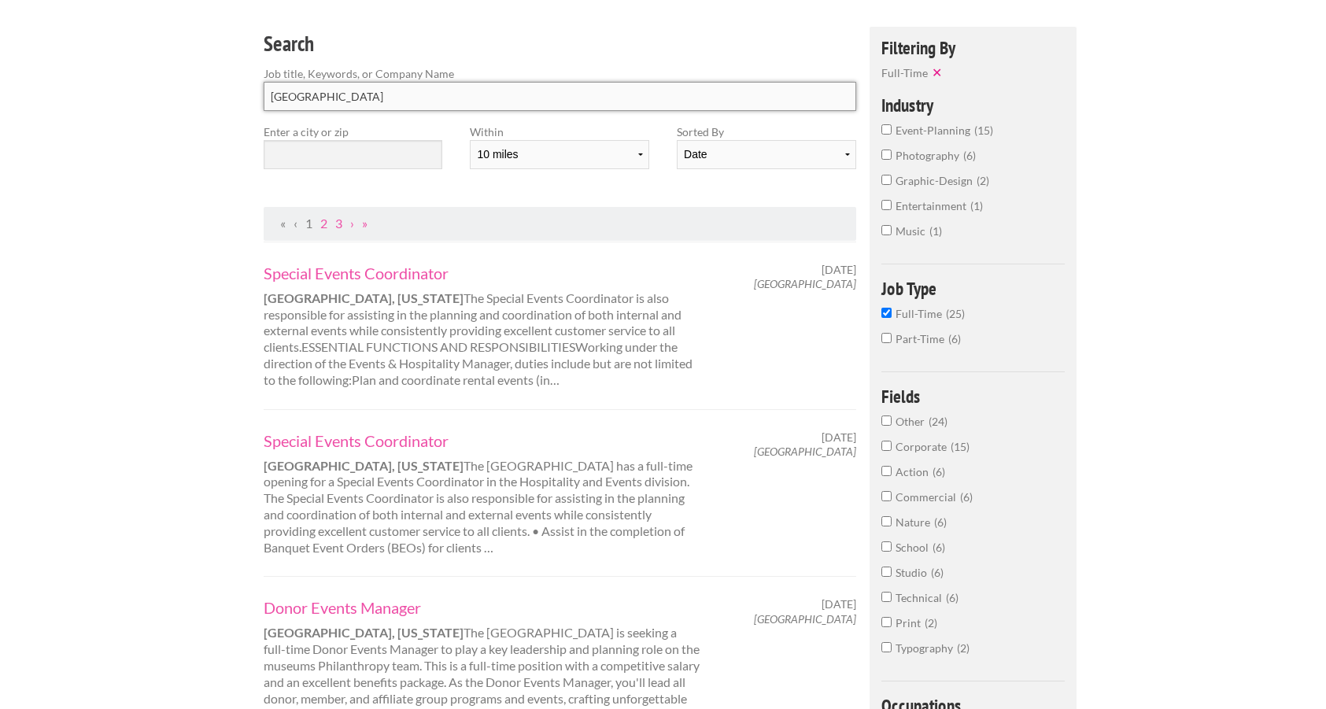
click at [578, 92] on input "[GEOGRAPHIC_DATA]" at bounding box center [560, 96] width 593 height 29
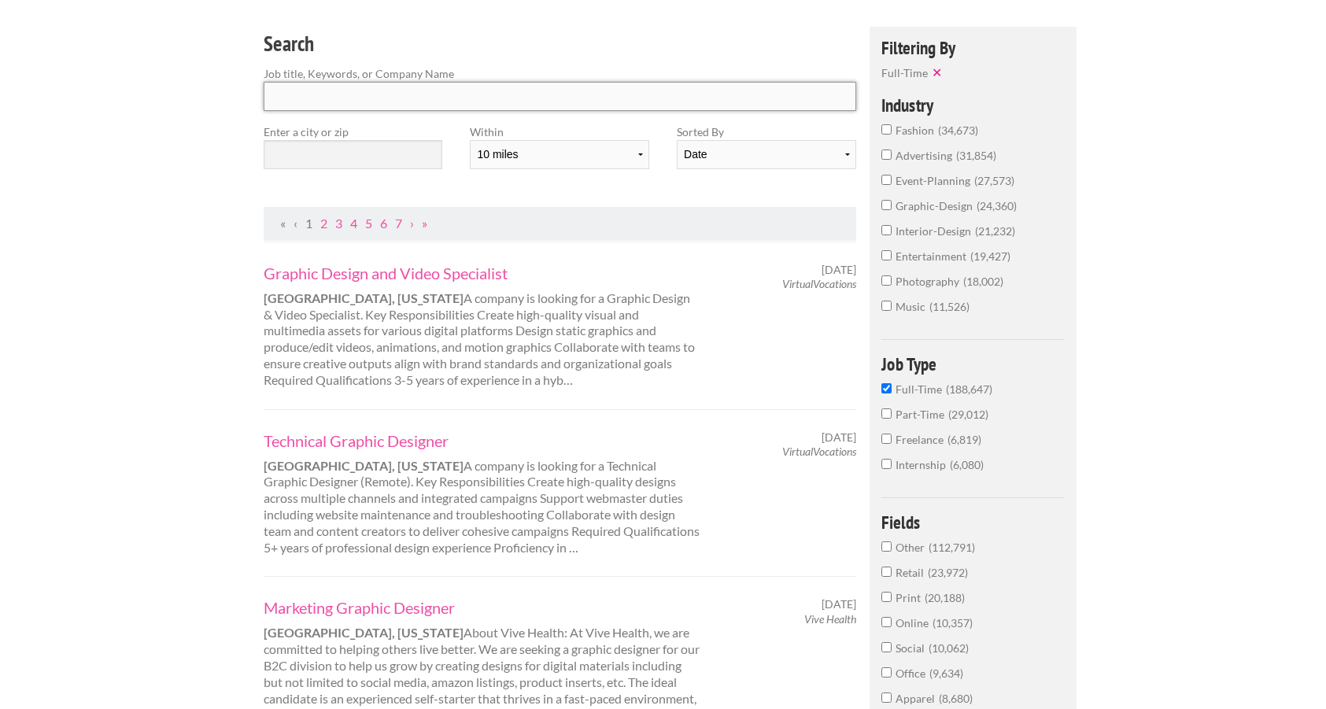
click button "submit" at bounding box center [0, 0] width 0 height 0
click at [367, 153] on input "text" at bounding box center [353, 154] width 179 height 29
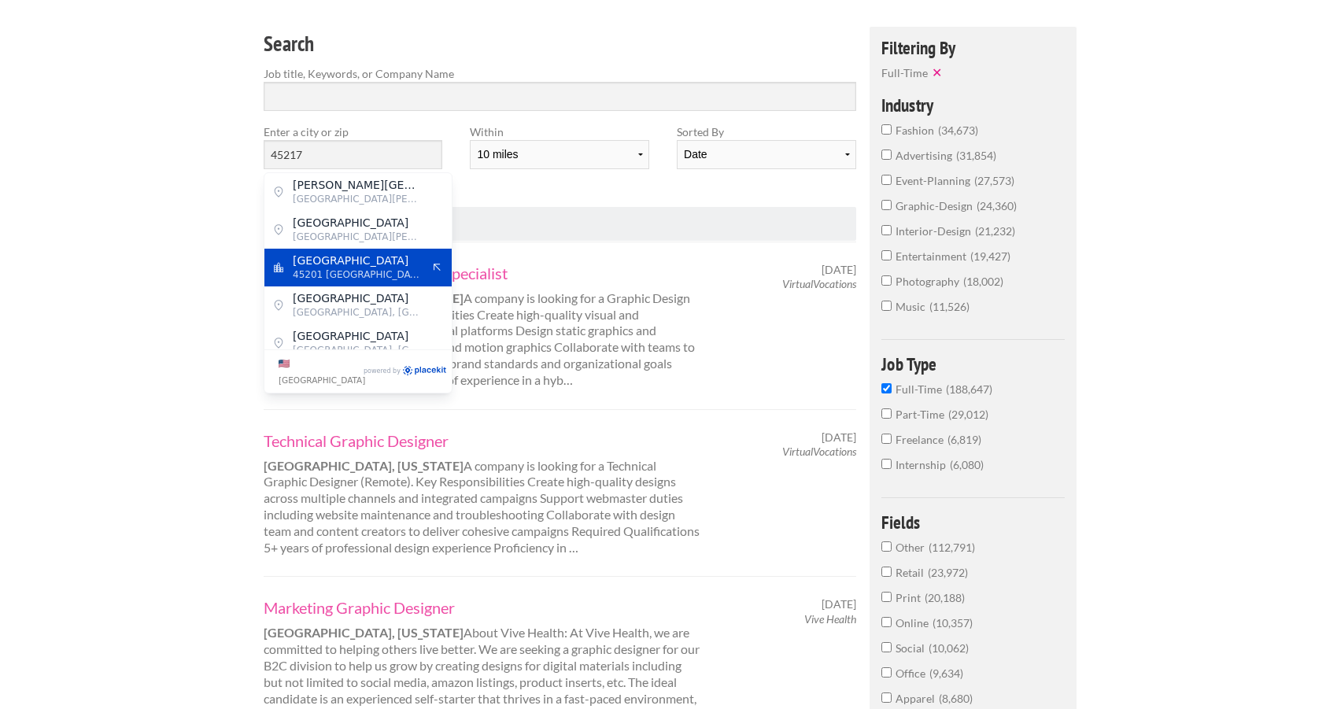
click at [349, 262] on span "Cincinnati" at bounding box center [357, 260] width 129 height 14
type input "Cincinnati"
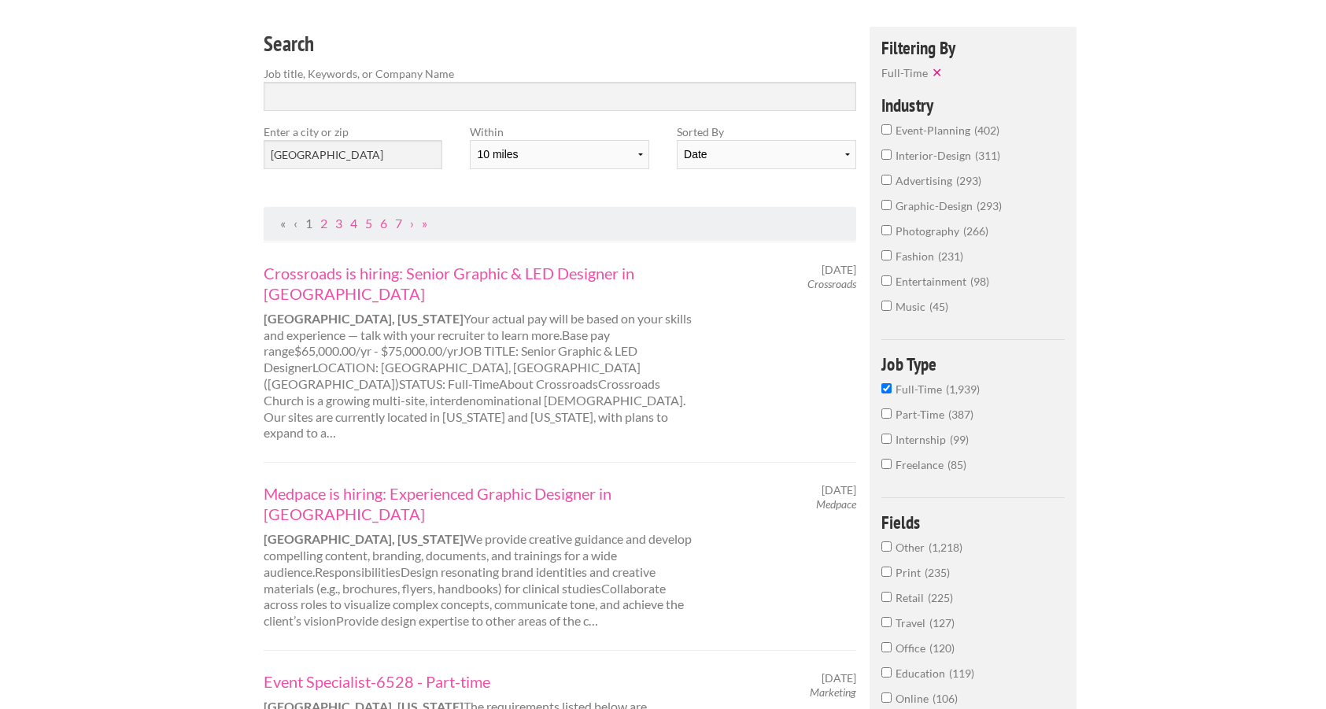
click at [887, 203] on input "graphic-design 293" at bounding box center [886, 205] width 10 height 10
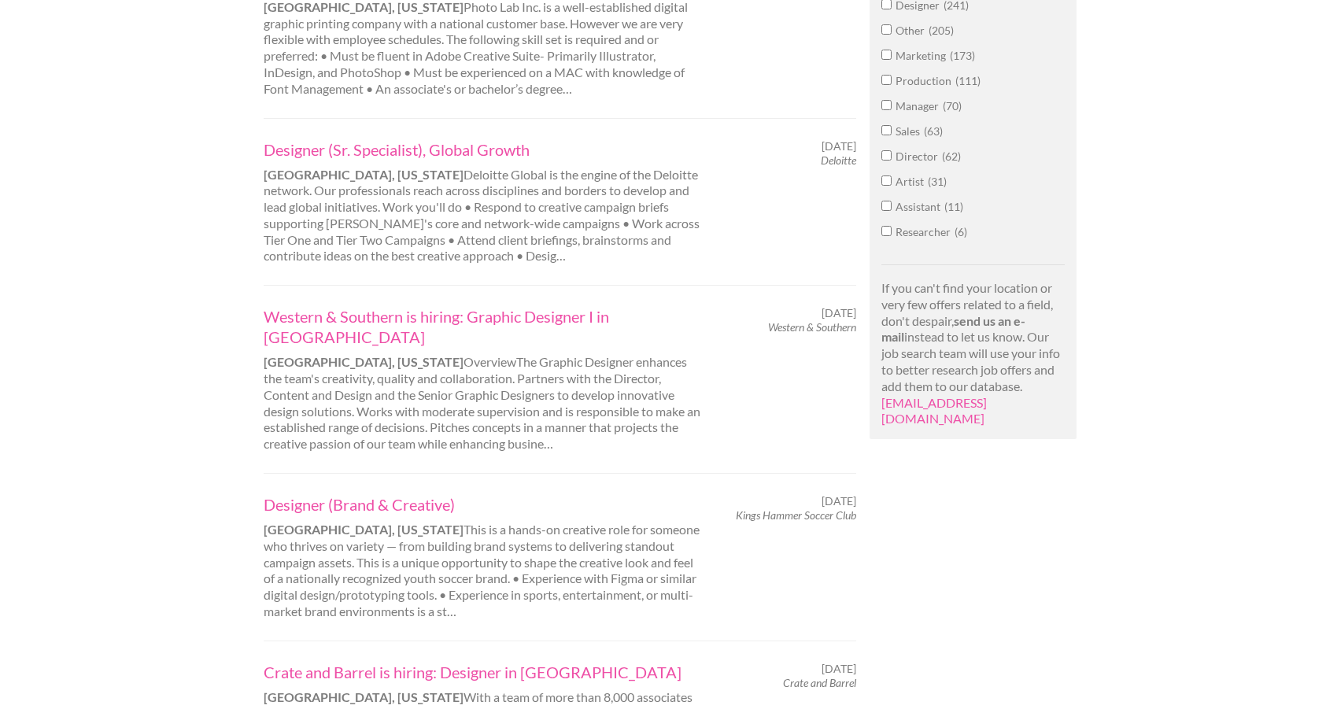
scroll to position [970, 0]
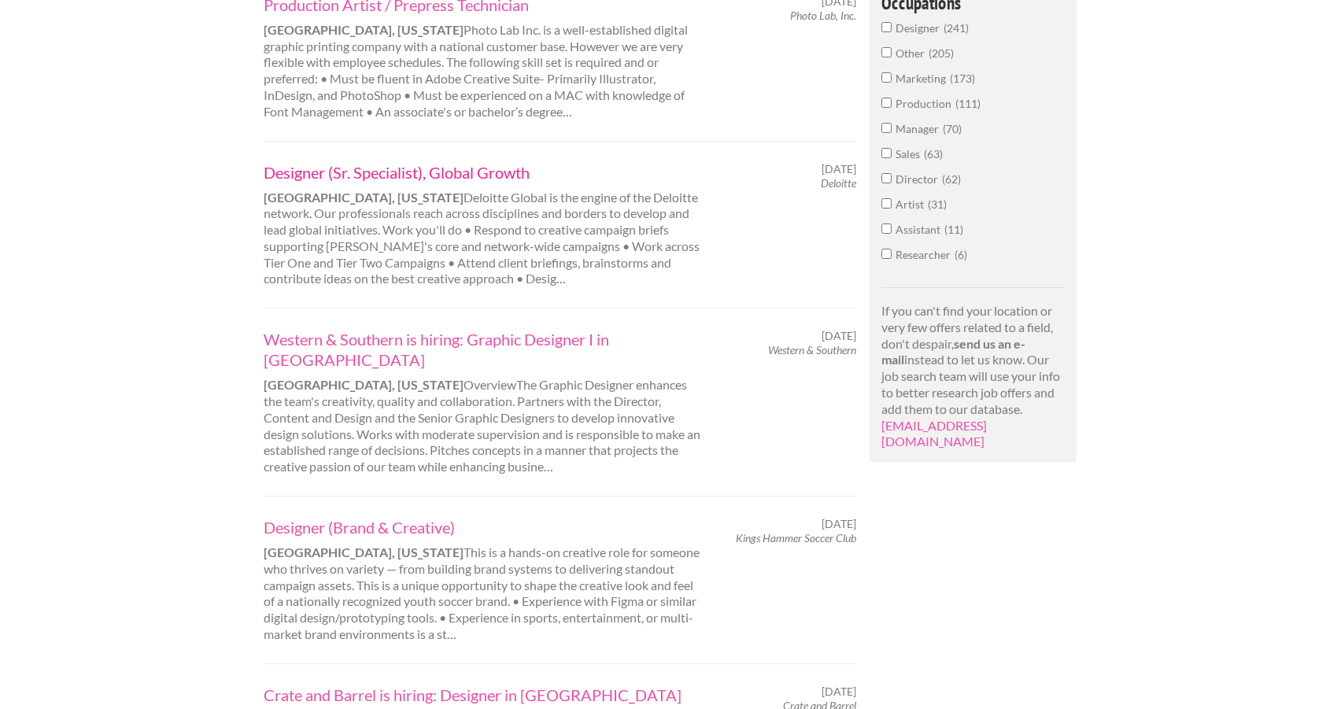
click at [434, 162] on link "Designer (Sr. Specialist), Global Growth" at bounding box center [483, 172] width 438 height 20
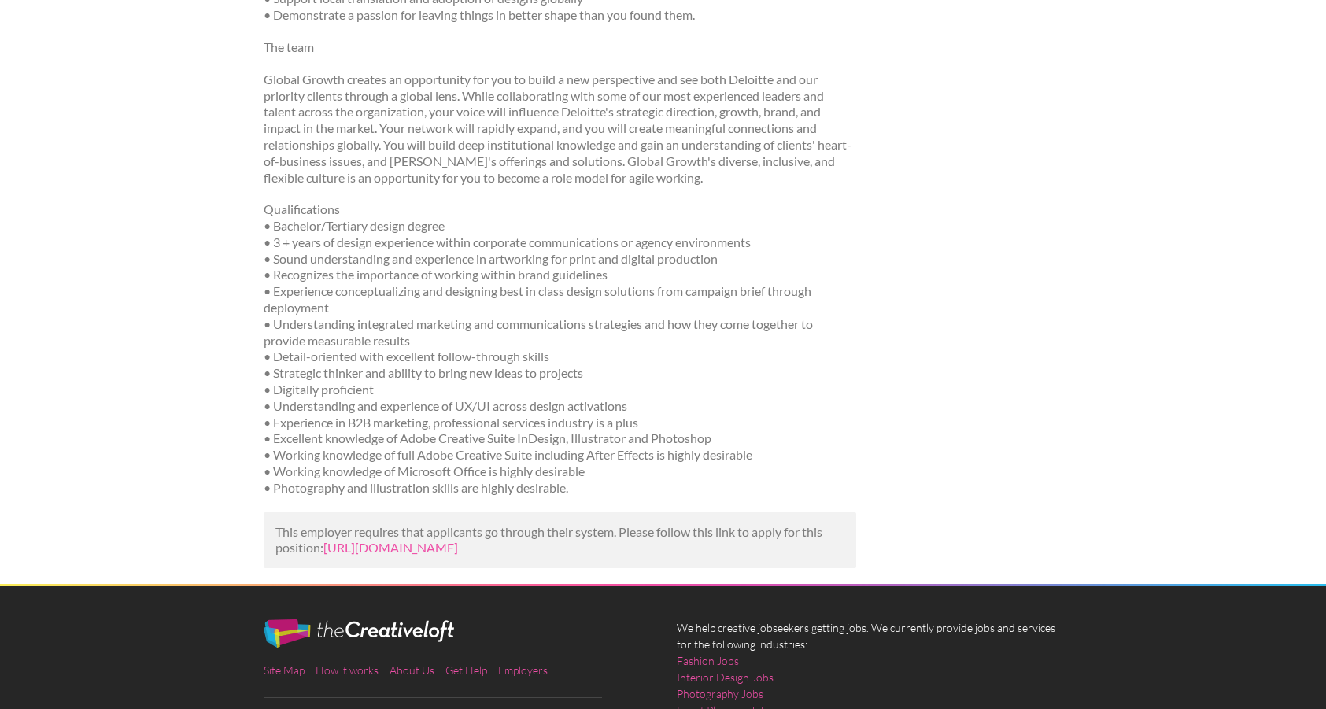
scroll to position [593, 0]
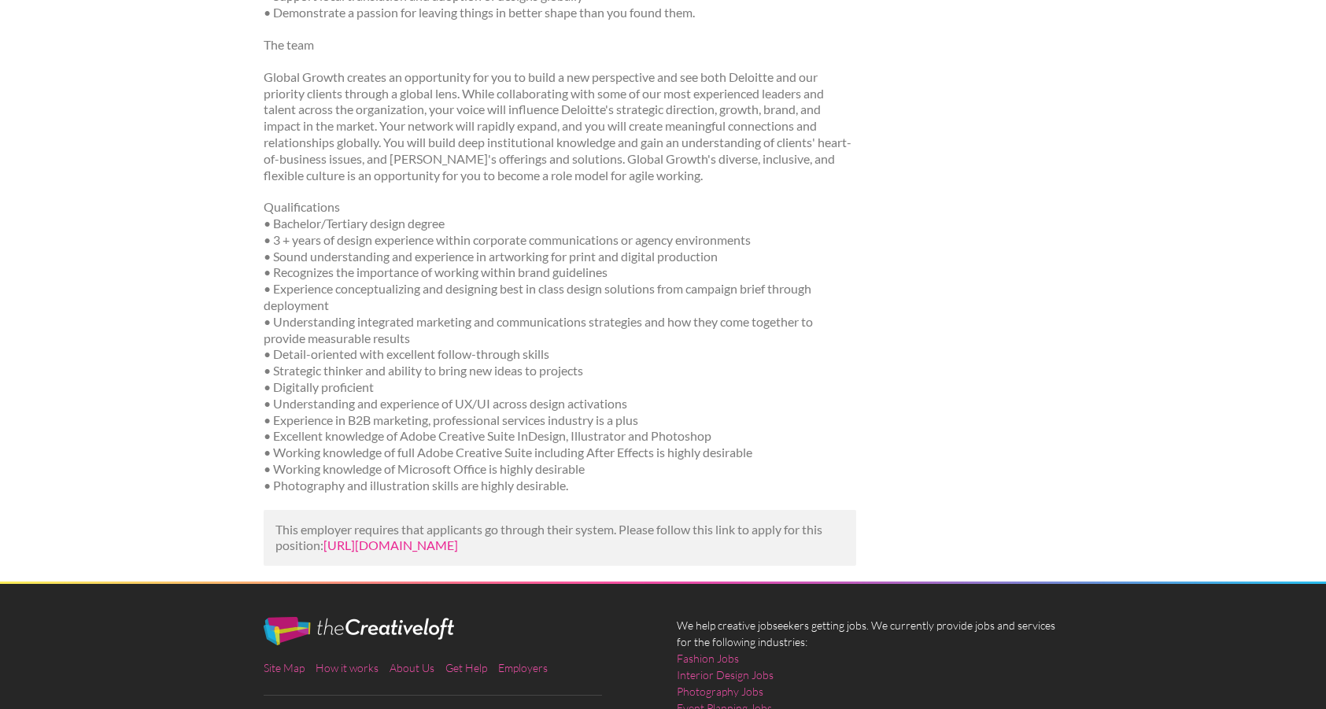
click at [435, 551] on link "https://www.linkedin.com/jobs/view/designer-sr-specialist-global-growth-at-delo…" at bounding box center [390, 544] width 135 height 15
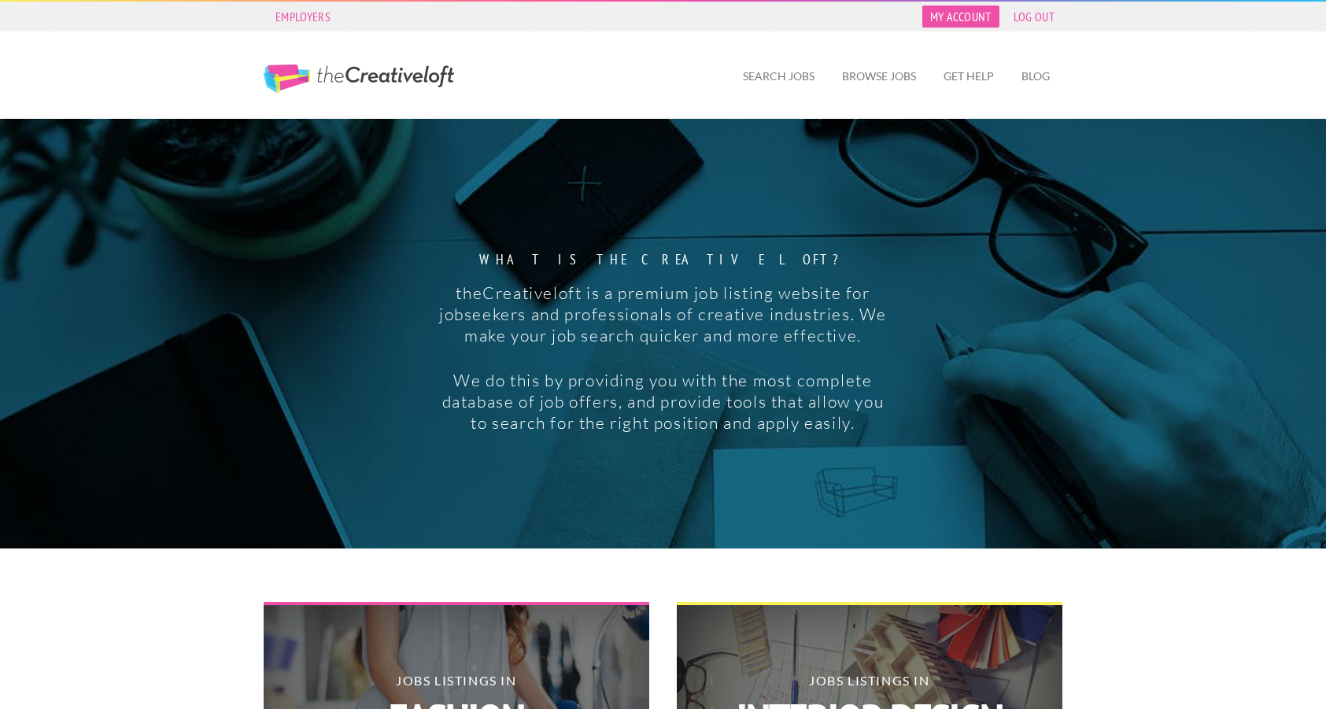
click at [984, 19] on link "My Account" at bounding box center [960, 17] width 77 height 22
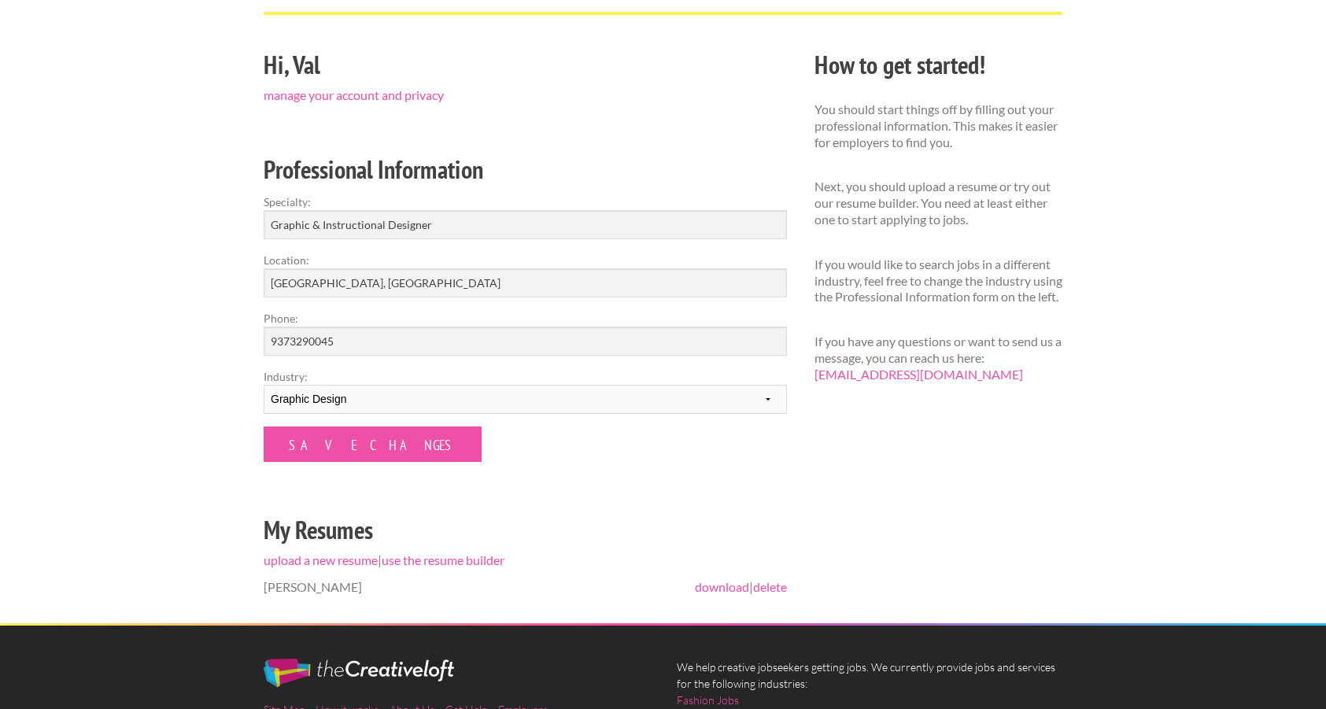
scroll to position [105, 0]
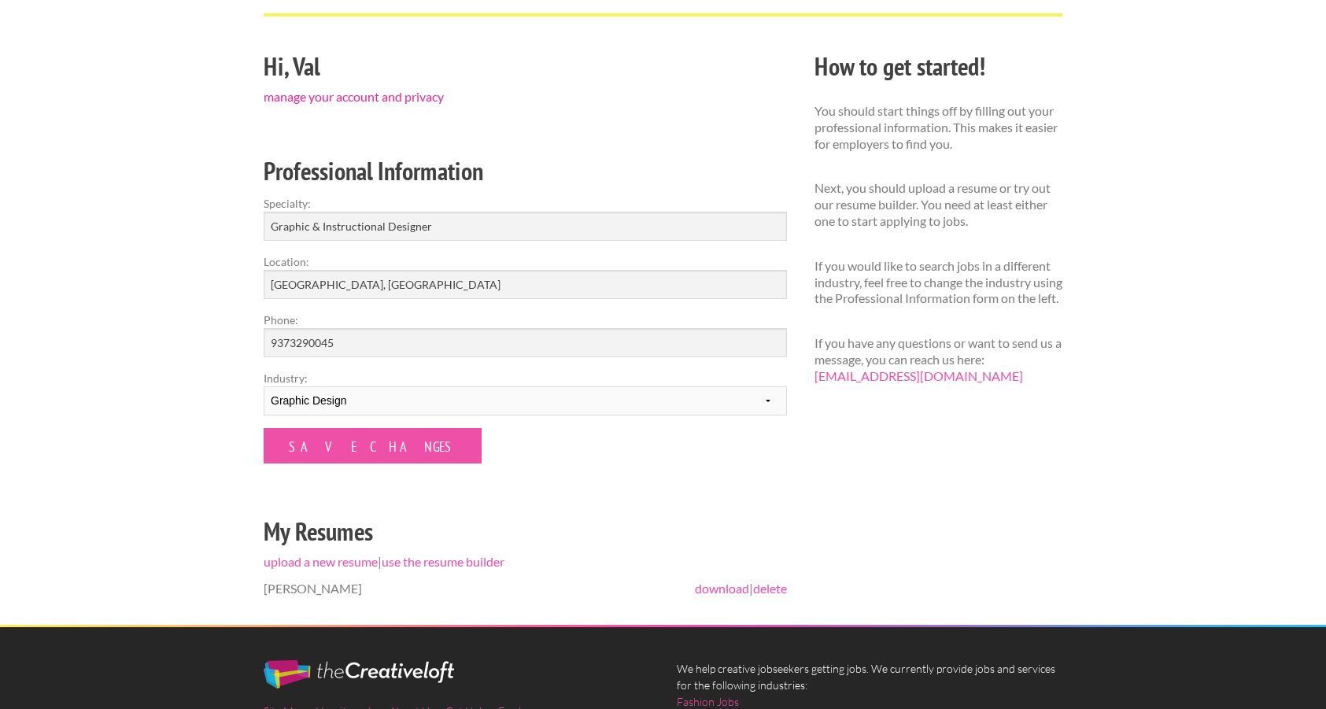
click at [408, 100] on link "manage your account and privacy" at bounding box center [354, 96] width 180 height 15
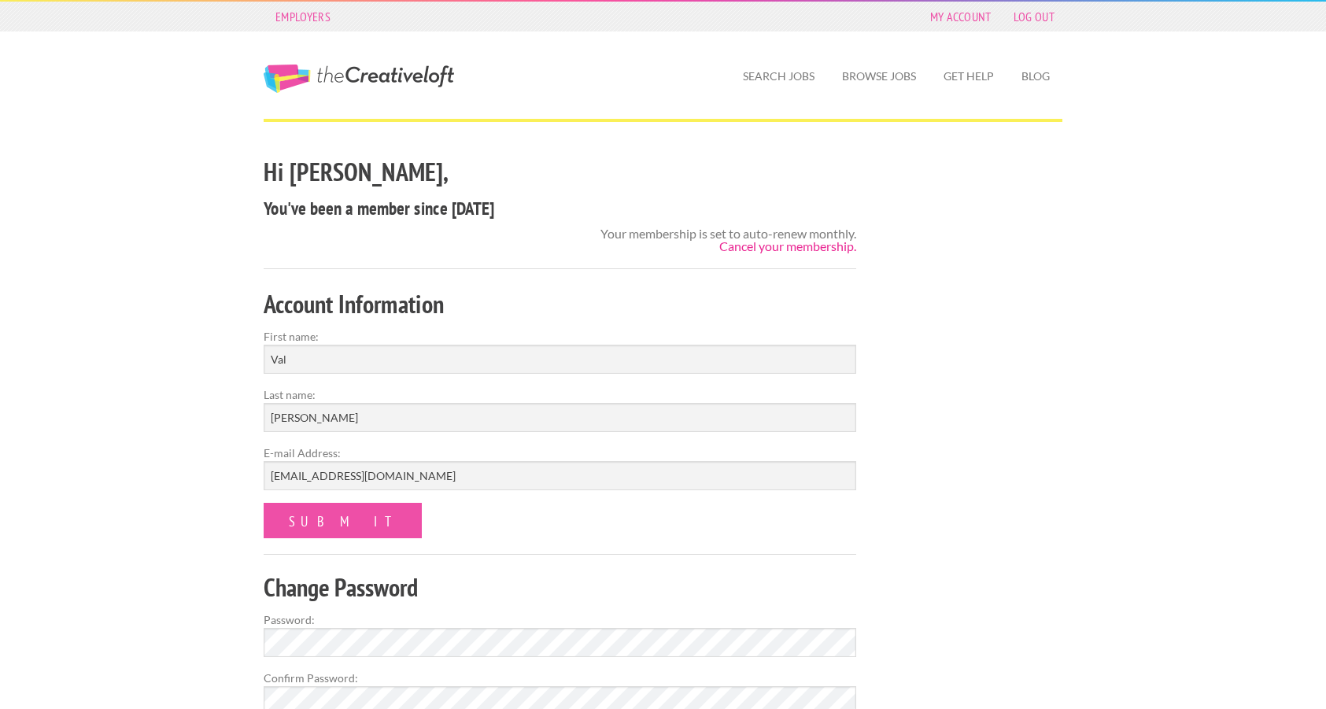
click at [791, 243] on link "Cancel your membership." at bounding box center [787, 245] width 137 height 15
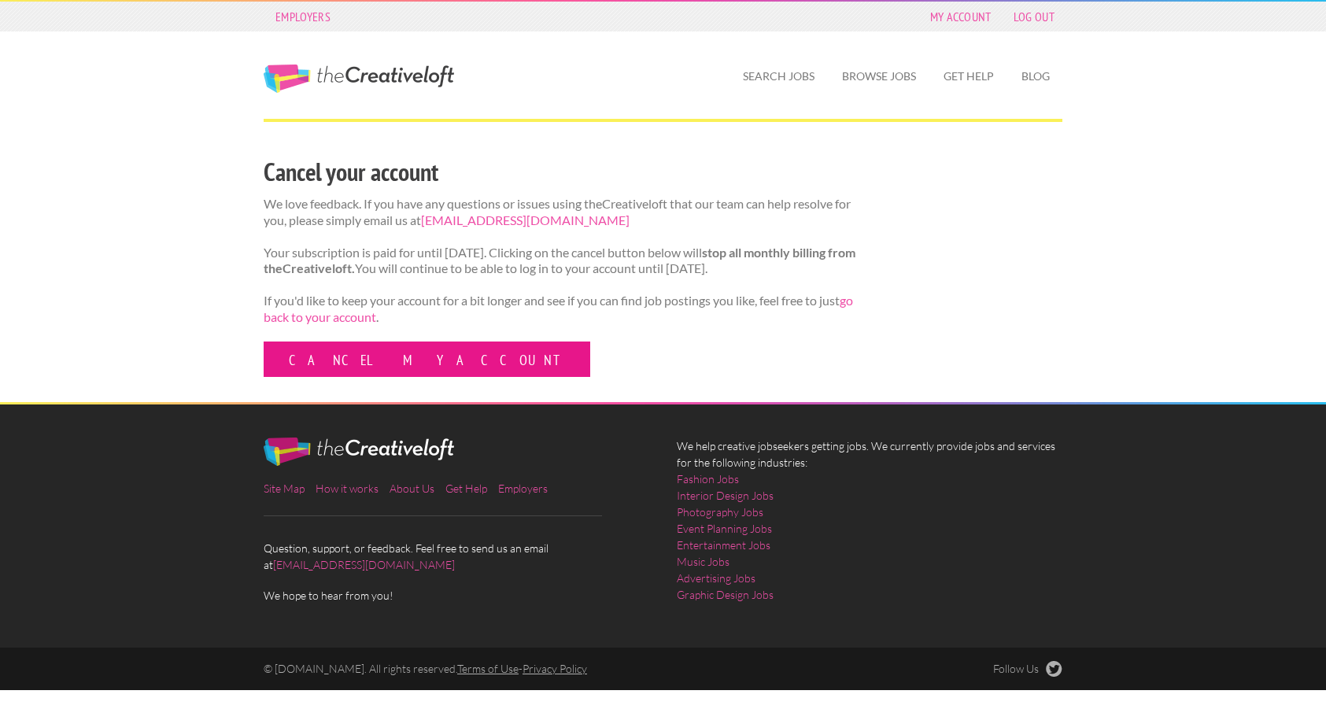
click at [405, 374] on link "Cancel my account" at bounding box center [427, 359] width 327 height 35
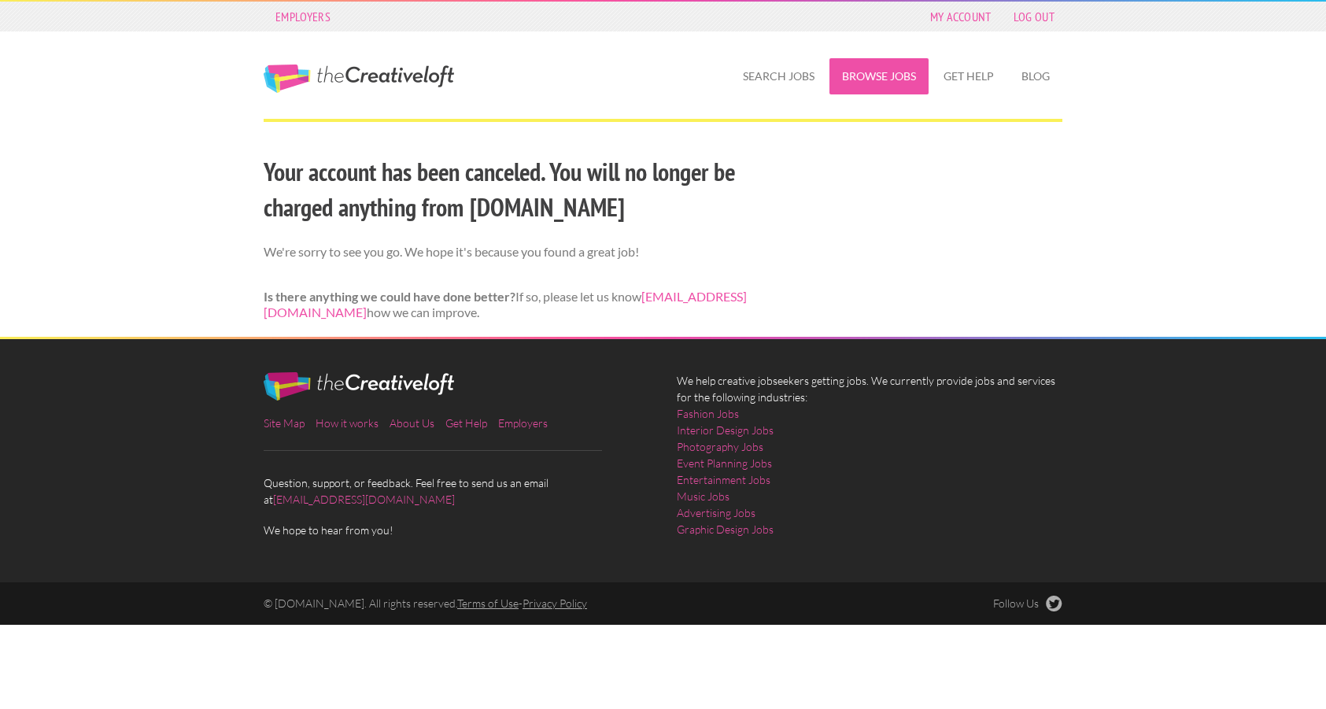
click at [876, 72] on link "Browse Jobs" at bounding box center [878, 76] width 99 height 36
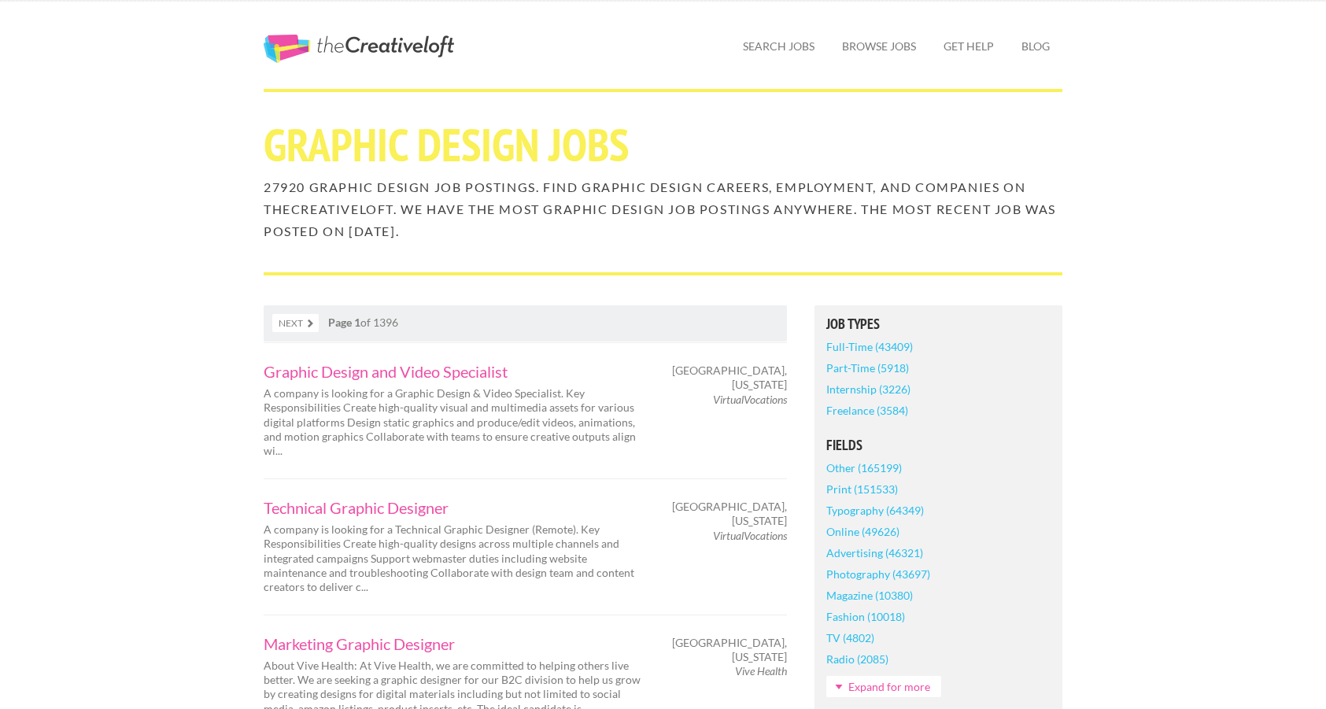
scroll to position [35, 0]
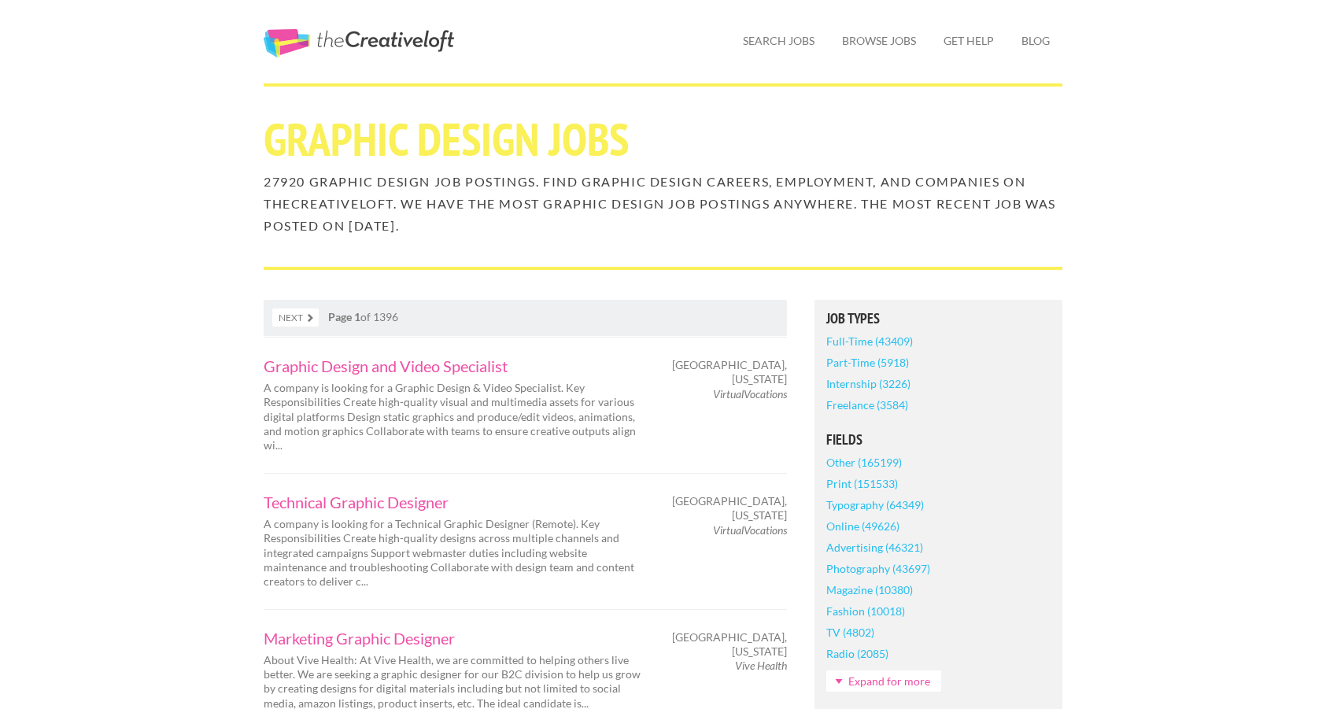
click at [312, 313] on link "Next" at bounding box center [295, 317] width 46 height 18
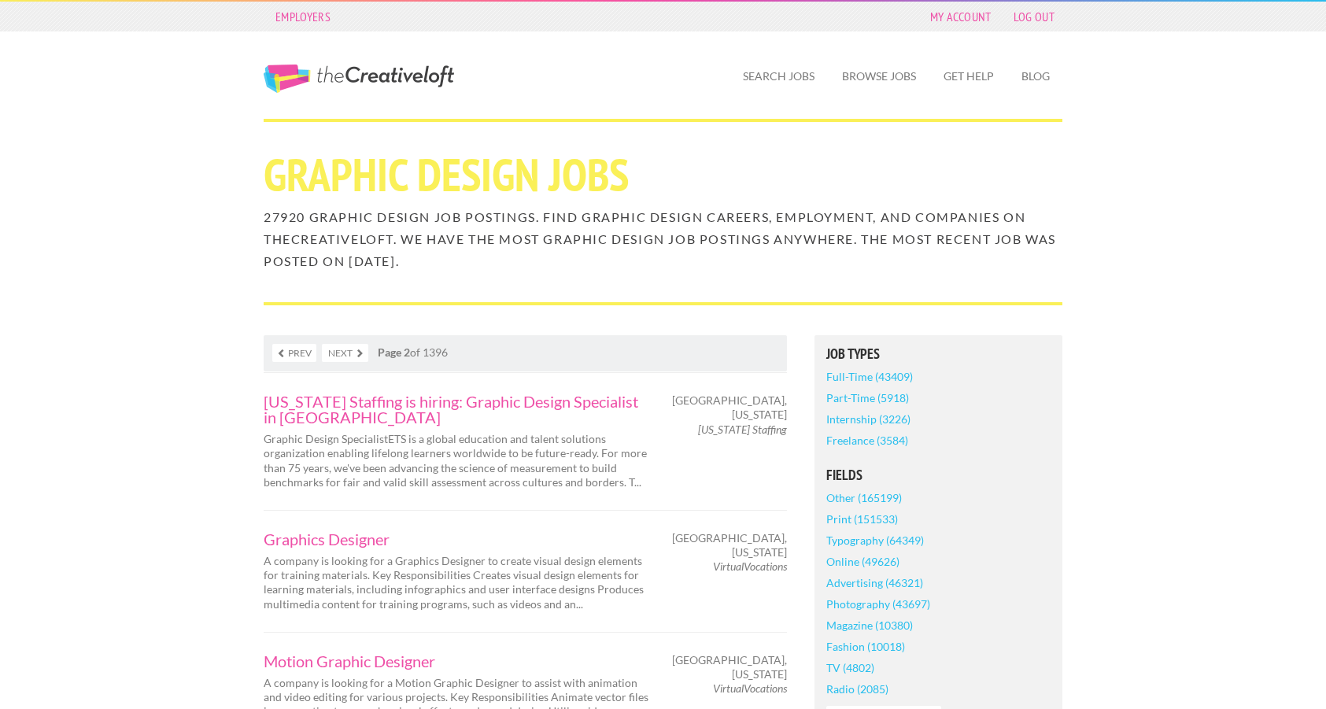
click at [299, 352] on link "Prev" at bounding box center [294, 353] width 44 height 18
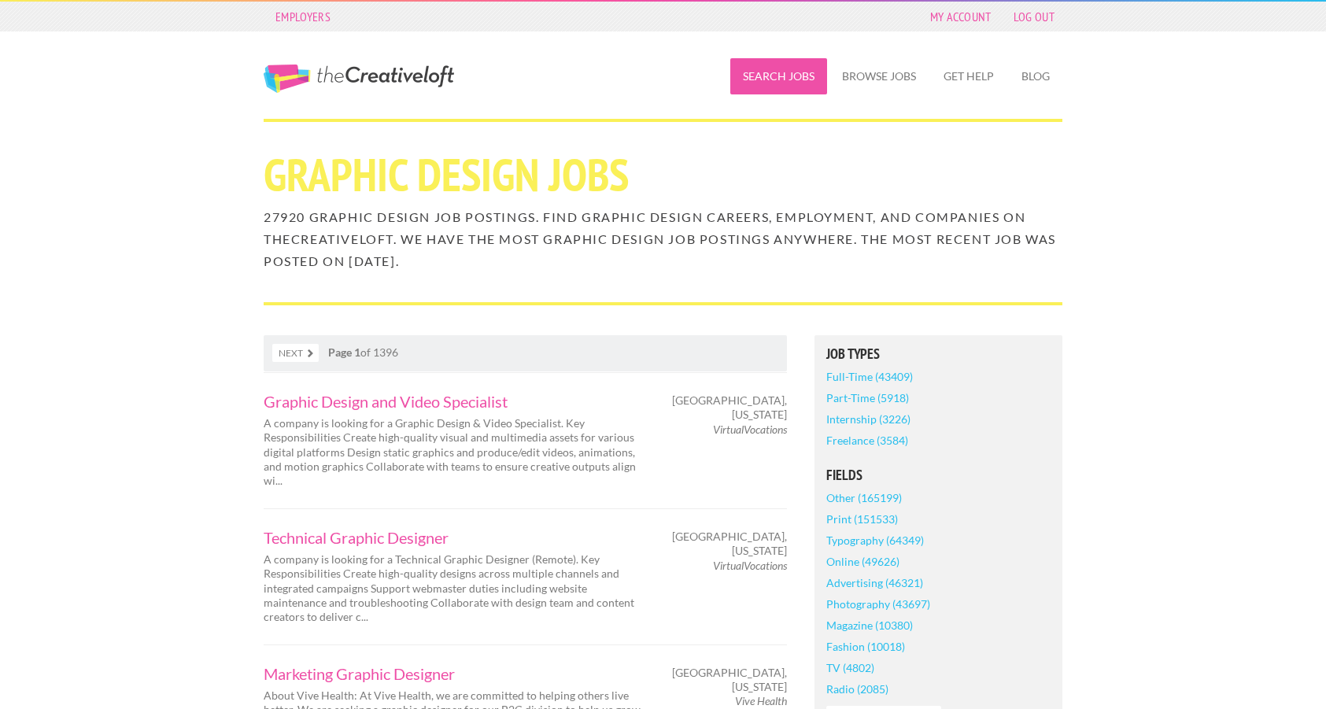
click at [785, 79] on link "Search Jobs" at bounding box center [778, 76] width 97 height 36
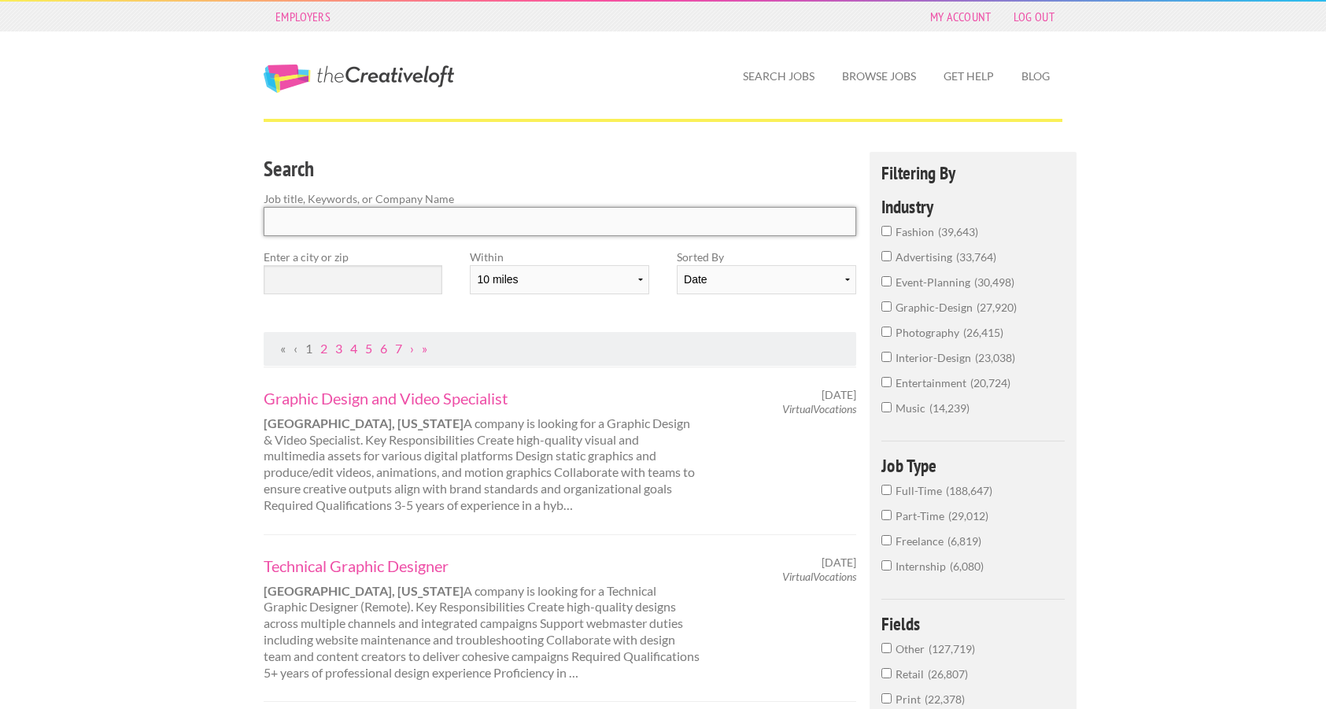
click at [470, 216] on input "Search" at bounding box center [560, 221] width 593 height 29
click at [397, 280] on input "text" at bounding box center [353, 279] width 179 height 29
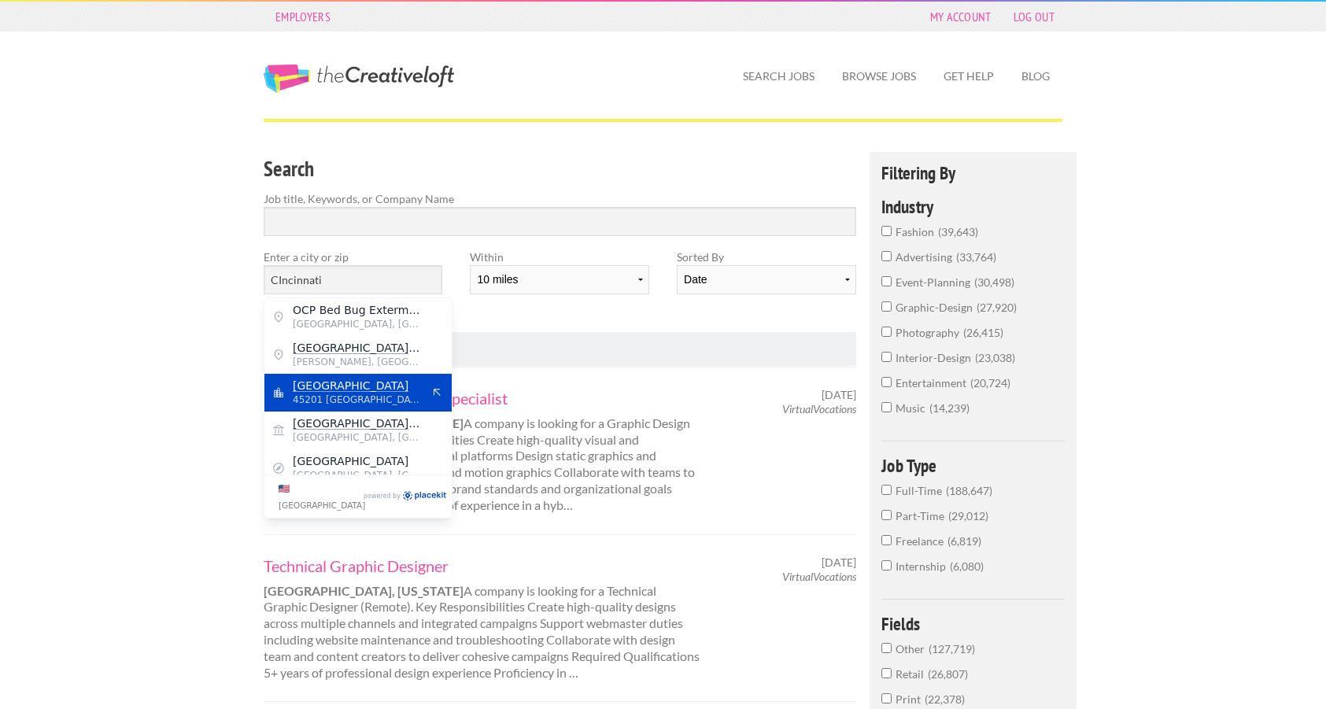
click at [381, 393] on span "45201 [GEOGRAPHIC_DATA]" at bounding box center [357, 400] width 129 height 14
type input "[GEOGRAPHIC_DATA]"
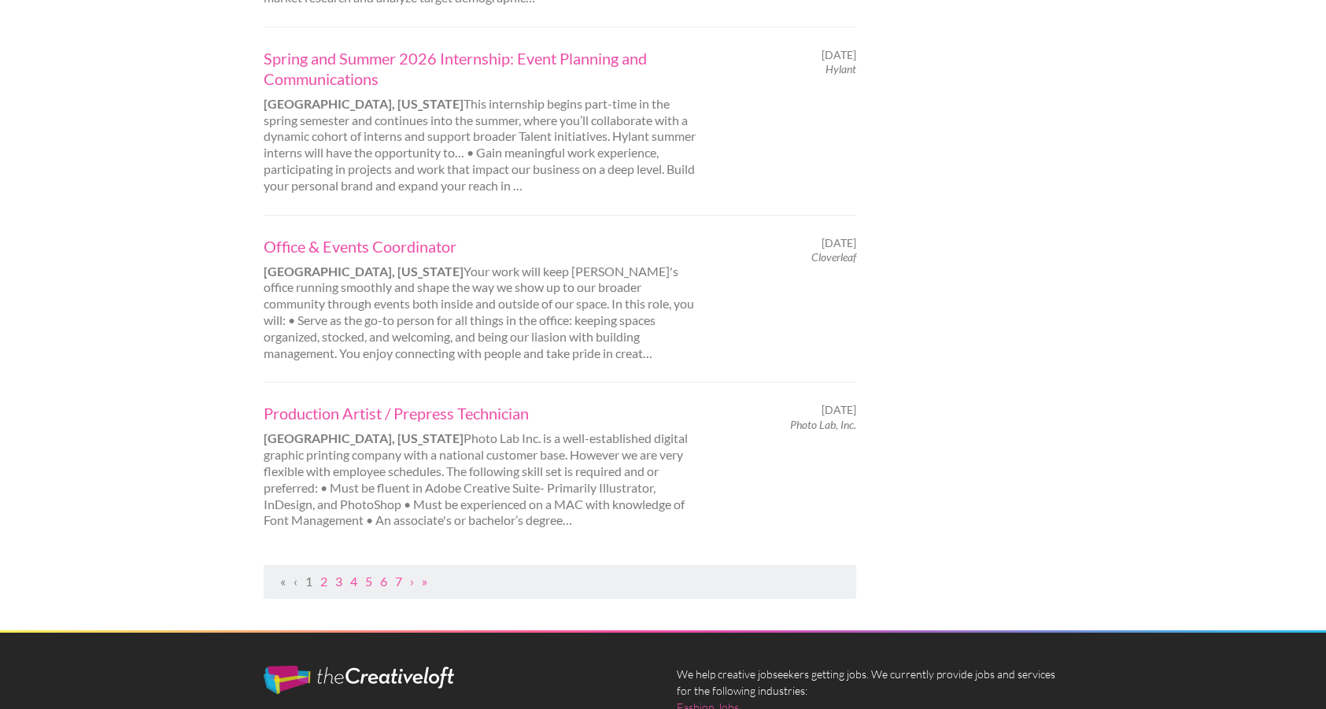
scroll to position [1594, 0]
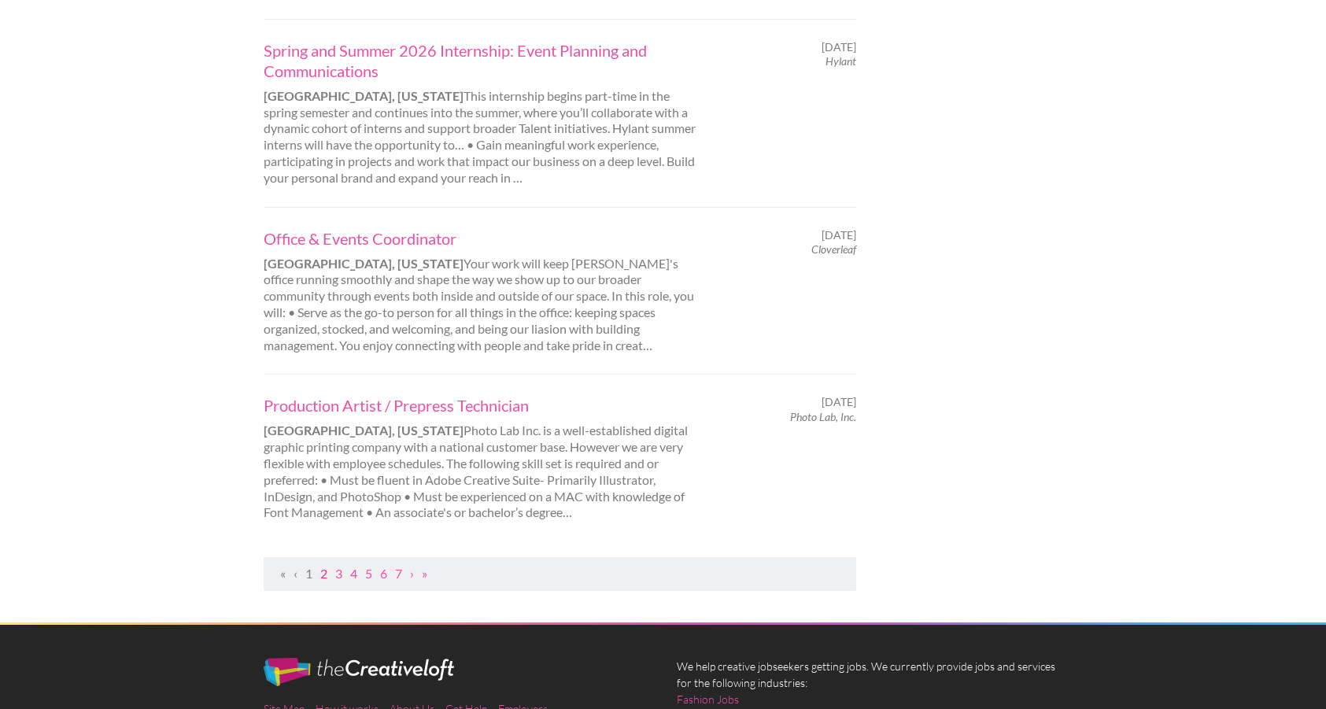
click at [320, 566] on link "2" at bounding box center [323, 573] width 7 height 15
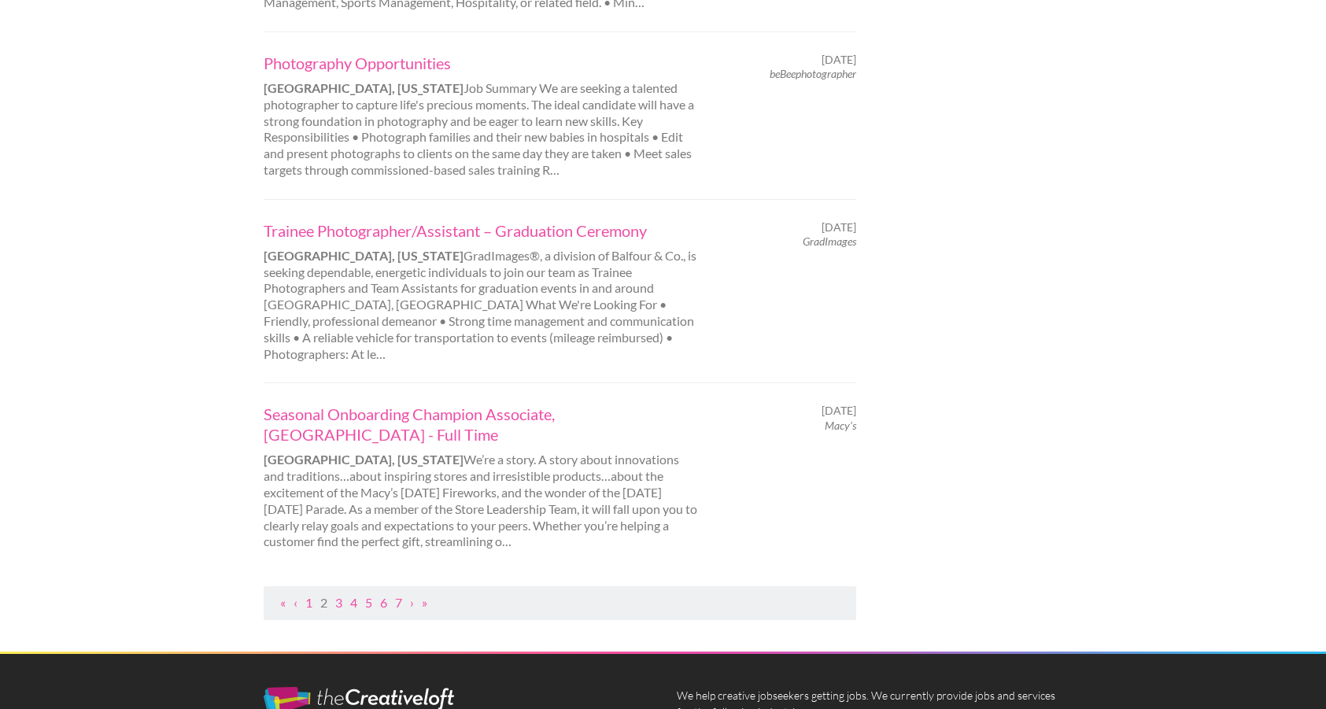
scroll to position [1565, 0]
